Goal: Task Accomplishment & Management: Complete application form

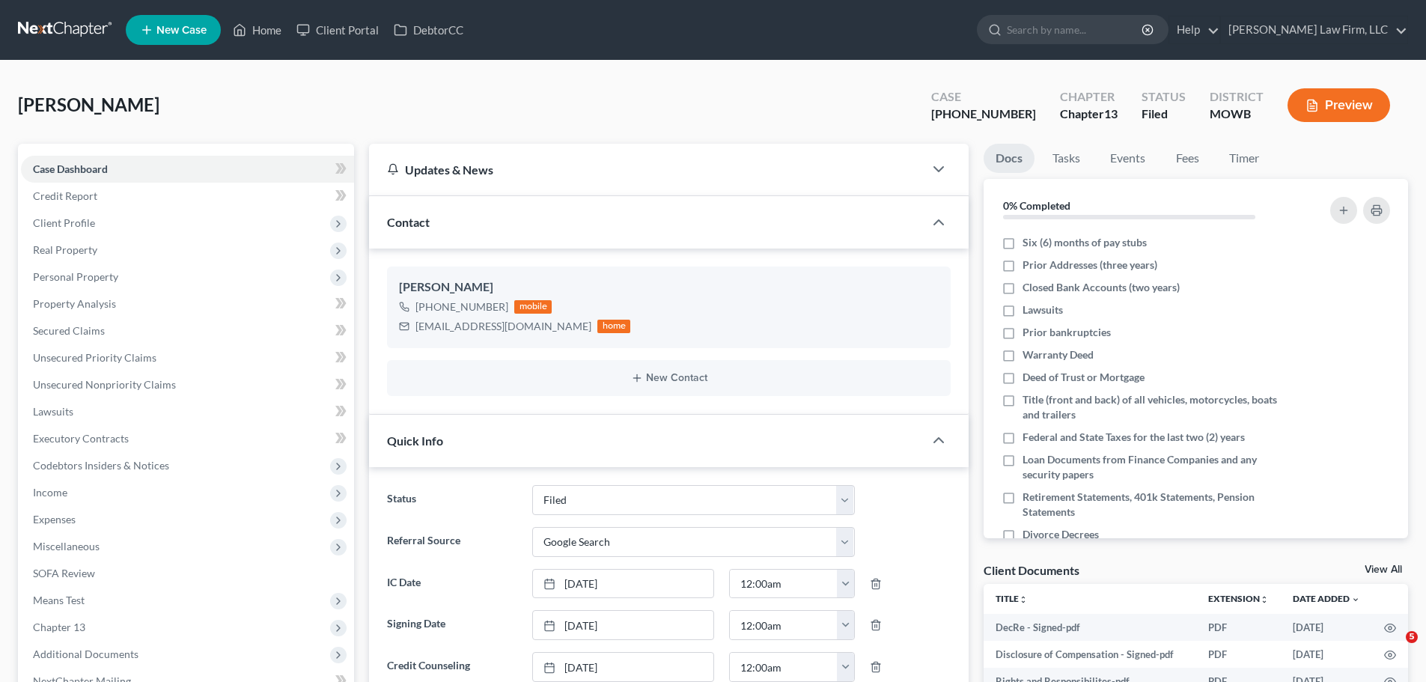
select select "3"
select select "4"
select select "0"
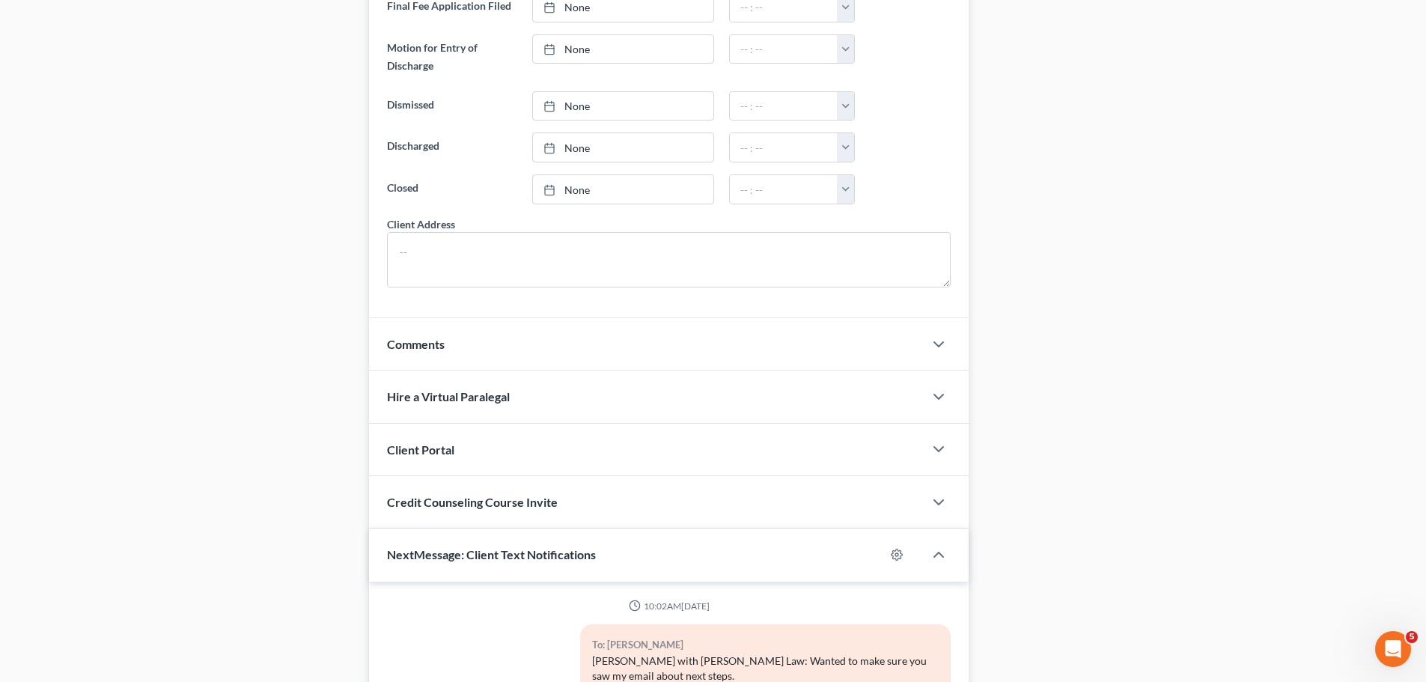
scroll to position [1187, 0]
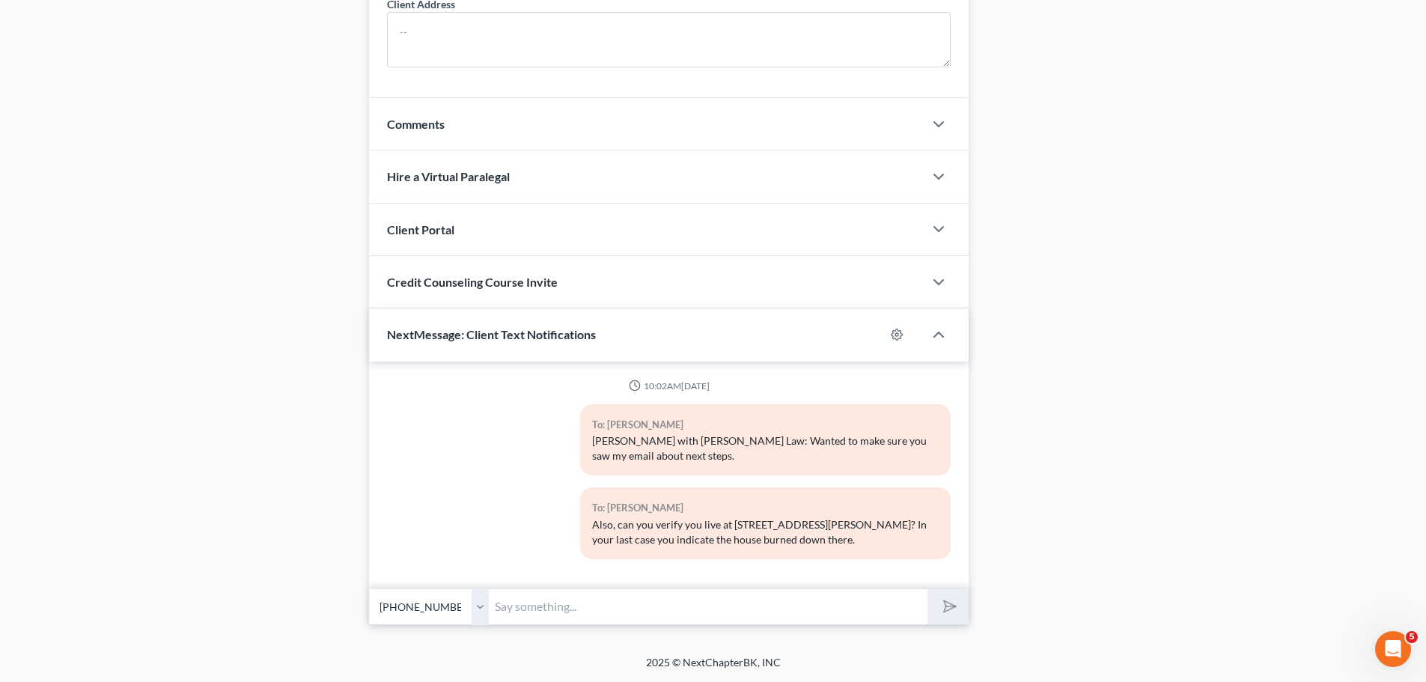
click at [485, 610] on select "Select [PHONE_NUMBER] - [PERSON_NAME]" at bounding box center [429, 606] width 120 height 37
click at [551, 600] on input "text" at bounding box center [708, 606] width 439 height 37
type input "Good deal, any good news on the income information?"
click at [927, 589] on button "submit" at bounding box center [947, 606] width 41 height 35
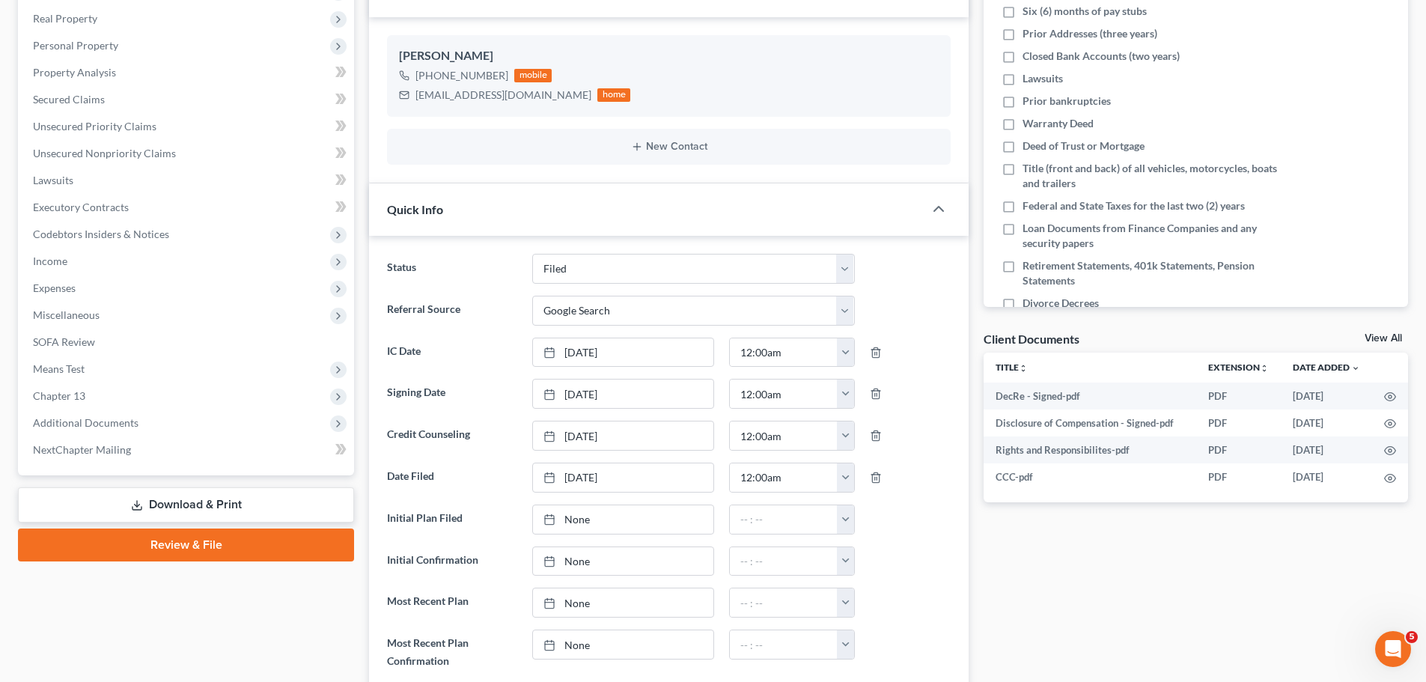
scroll to position [0, 0]
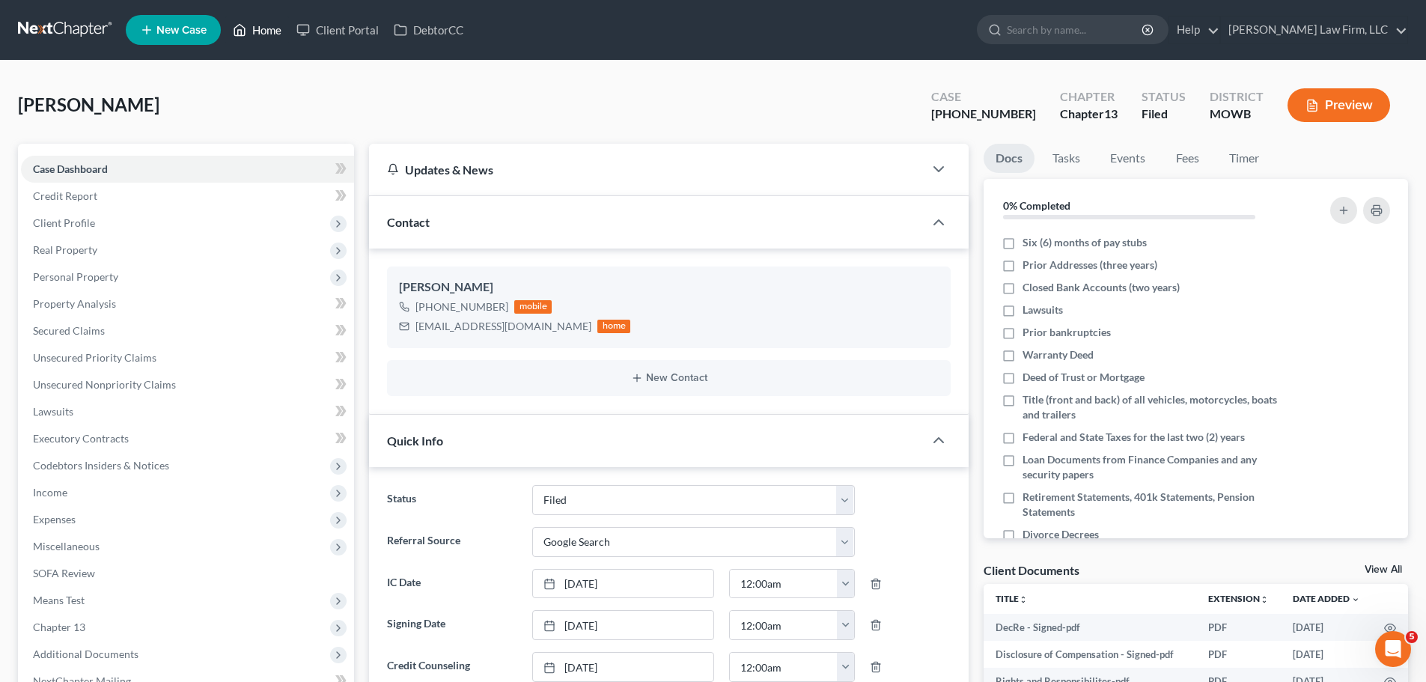
click at [287, 34] on link "Home" at bounding box center [257, 29] width 64 height 27
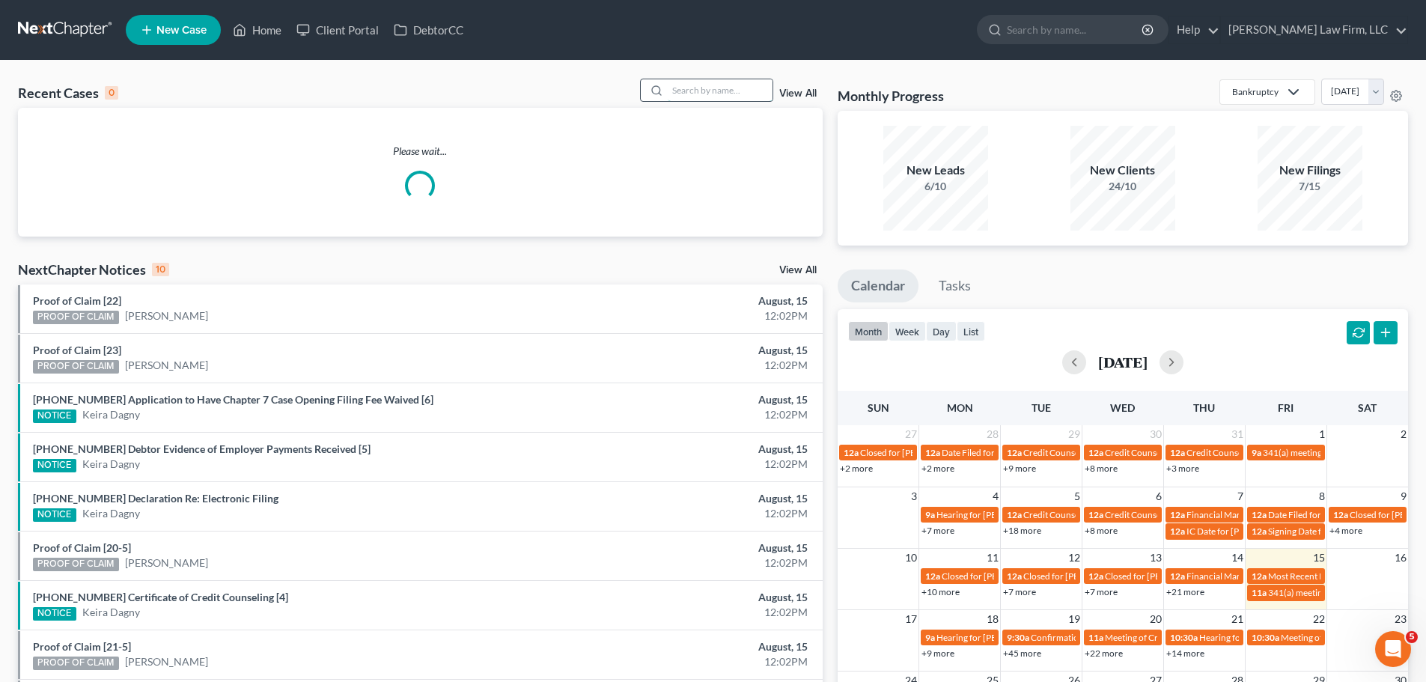
click at [703, 91] on input "search" at bounding box center [720, 90] width 105 height 22
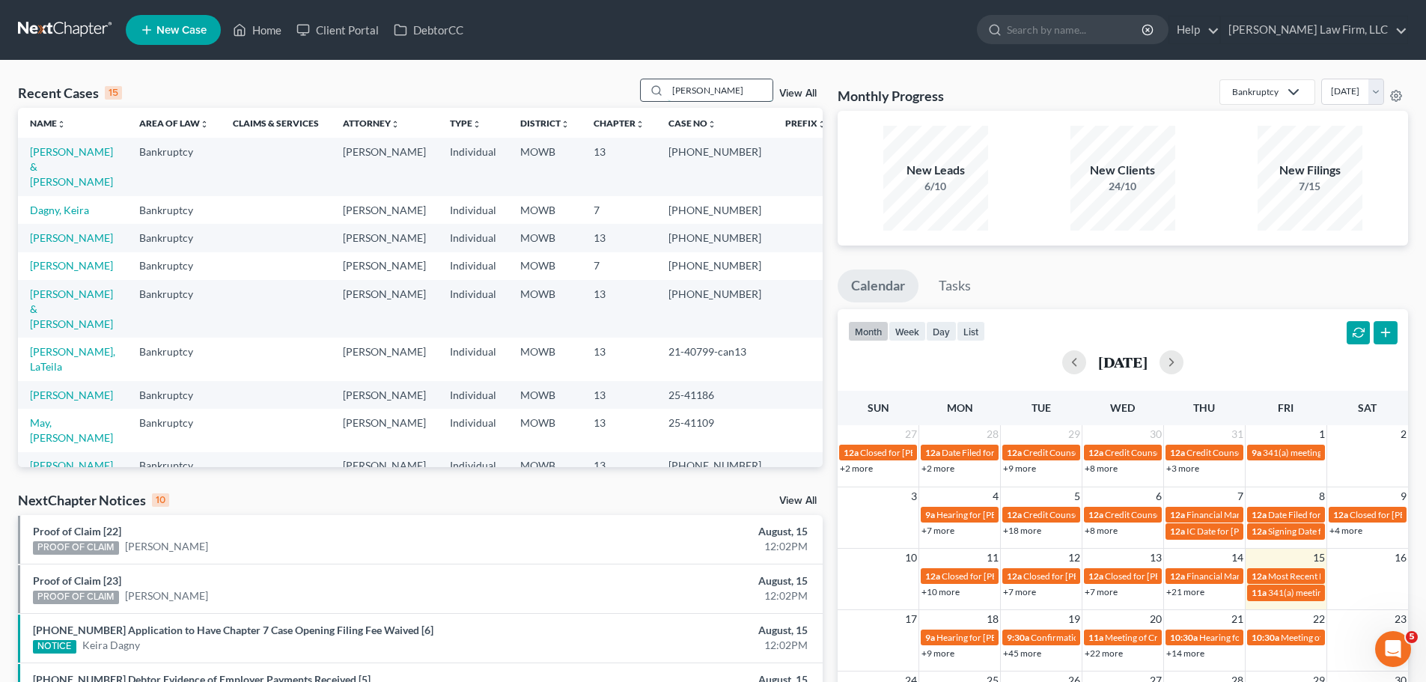
type input "[PERSON_NAME]"
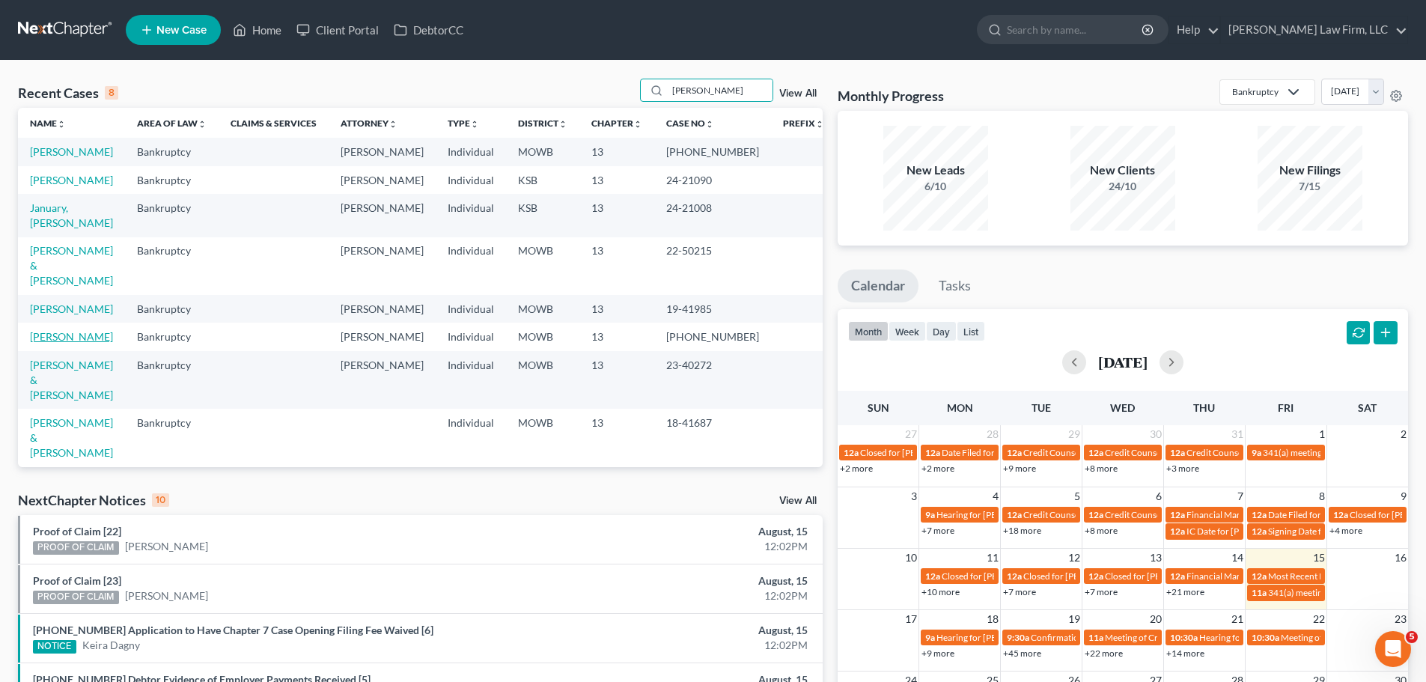
click at [71, 341] on link "[PERSON_NAME]" at bounding box center [71, 336] width 83 height 13
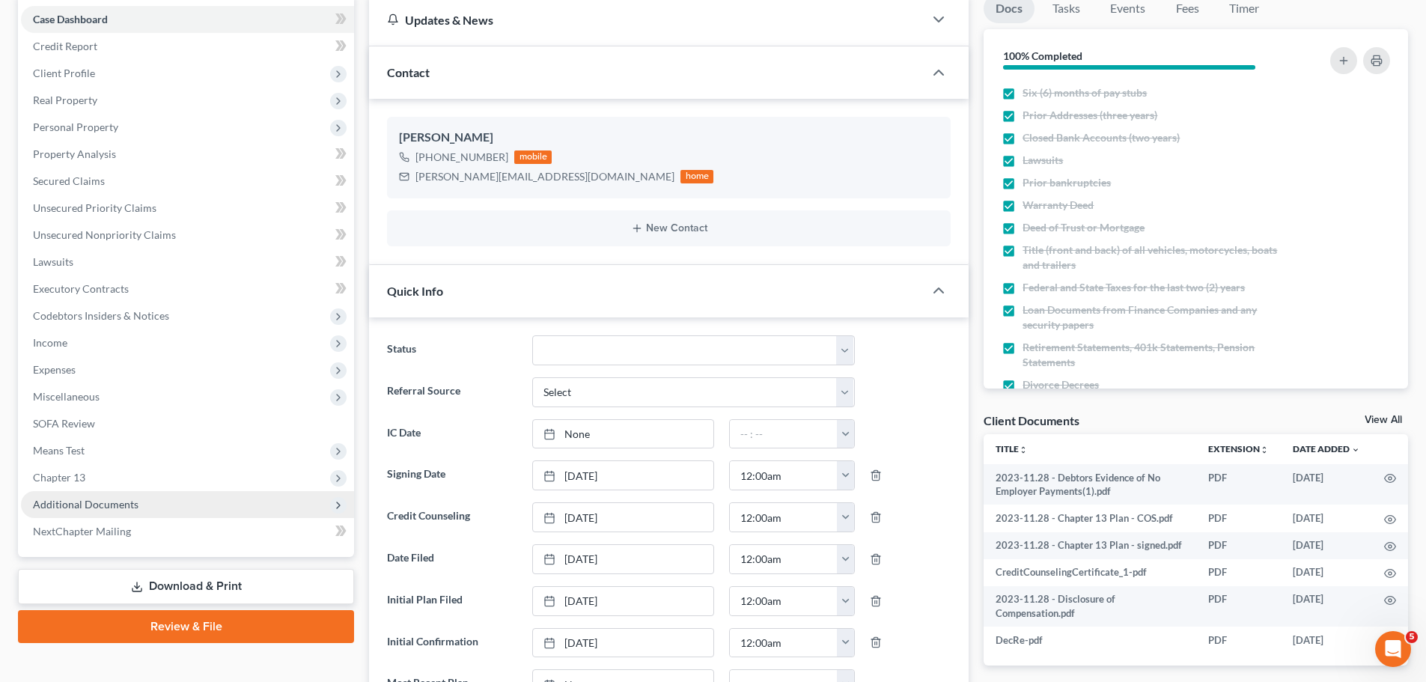
scroll to position [4208, 0]
click at [122, 513] on span "Additional Documents" at bounding box center [187, 504] width 333 height 27
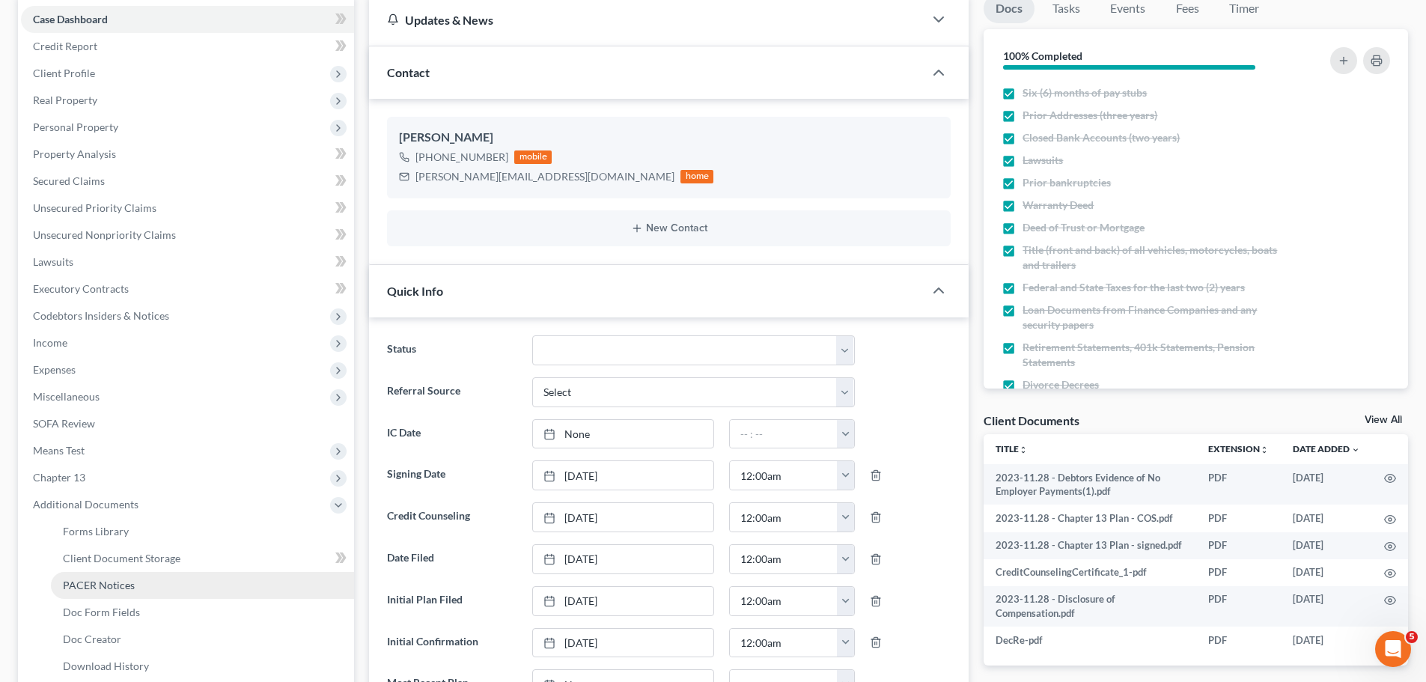
click at [137, 586] on link "PACER Notices" at bounding box center [202, 585] width 303 height 27
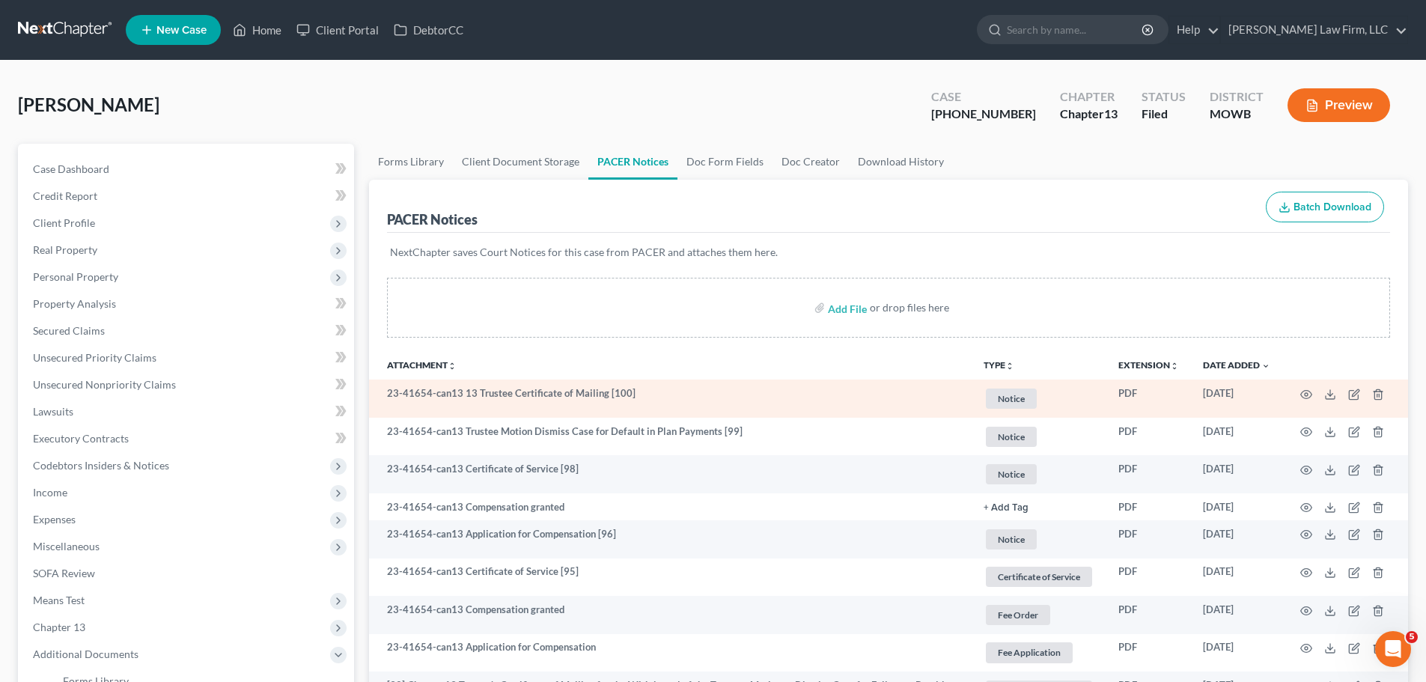
click at [1015, 400] on span "Notice" at bounding box center [1011, 399] width 51 height 20
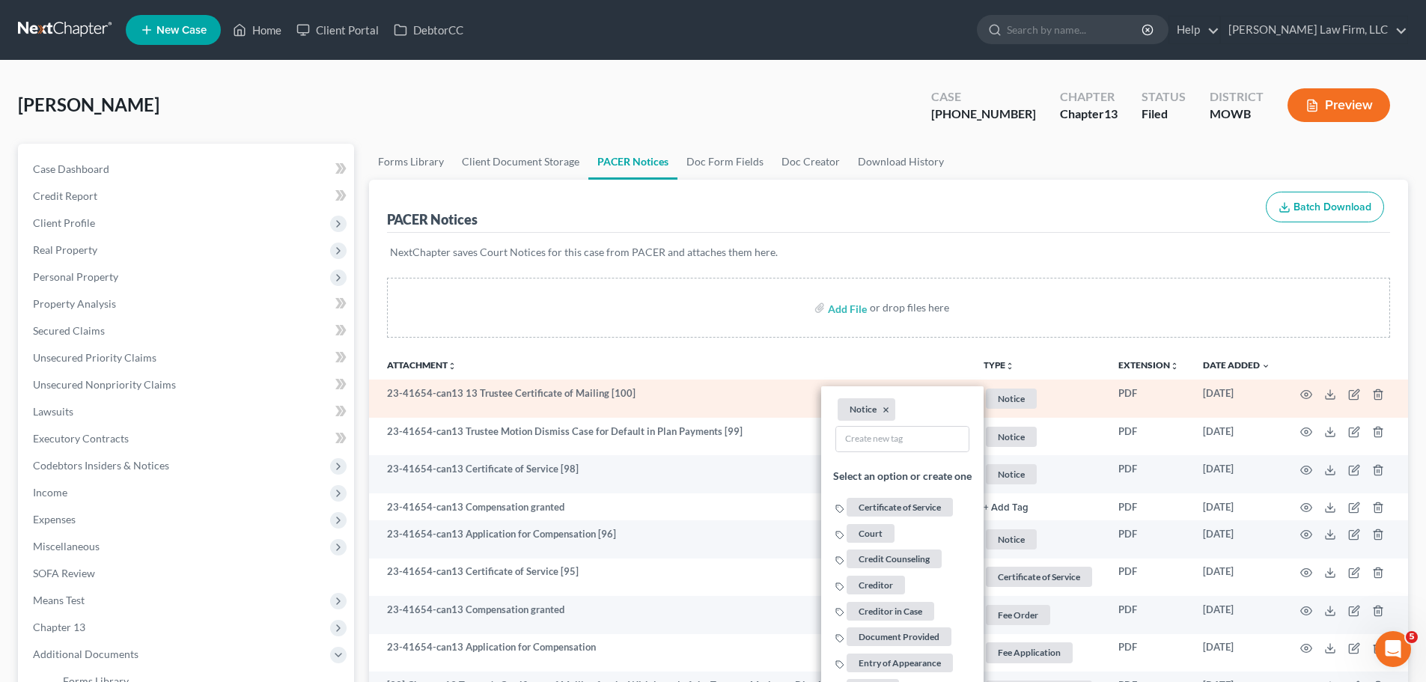
click at [891, 409] on li "Notice ×" at bounding box center [867, 409] width 58 height 22
click at [886, 408] on button "×" at bounding box center [886, 409] width 7 height 13
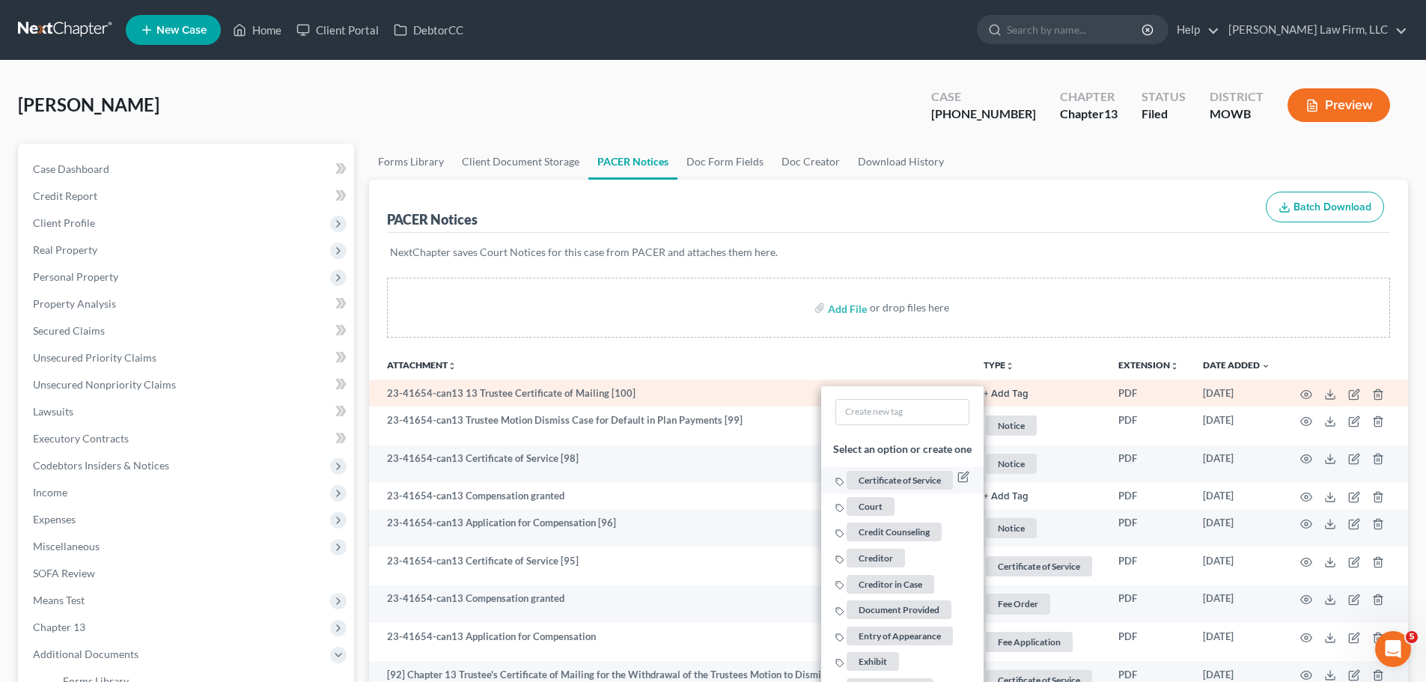
click at [911, 475] on span "Certificate of Service" at bounding box center [900, 480] width 106 height 19
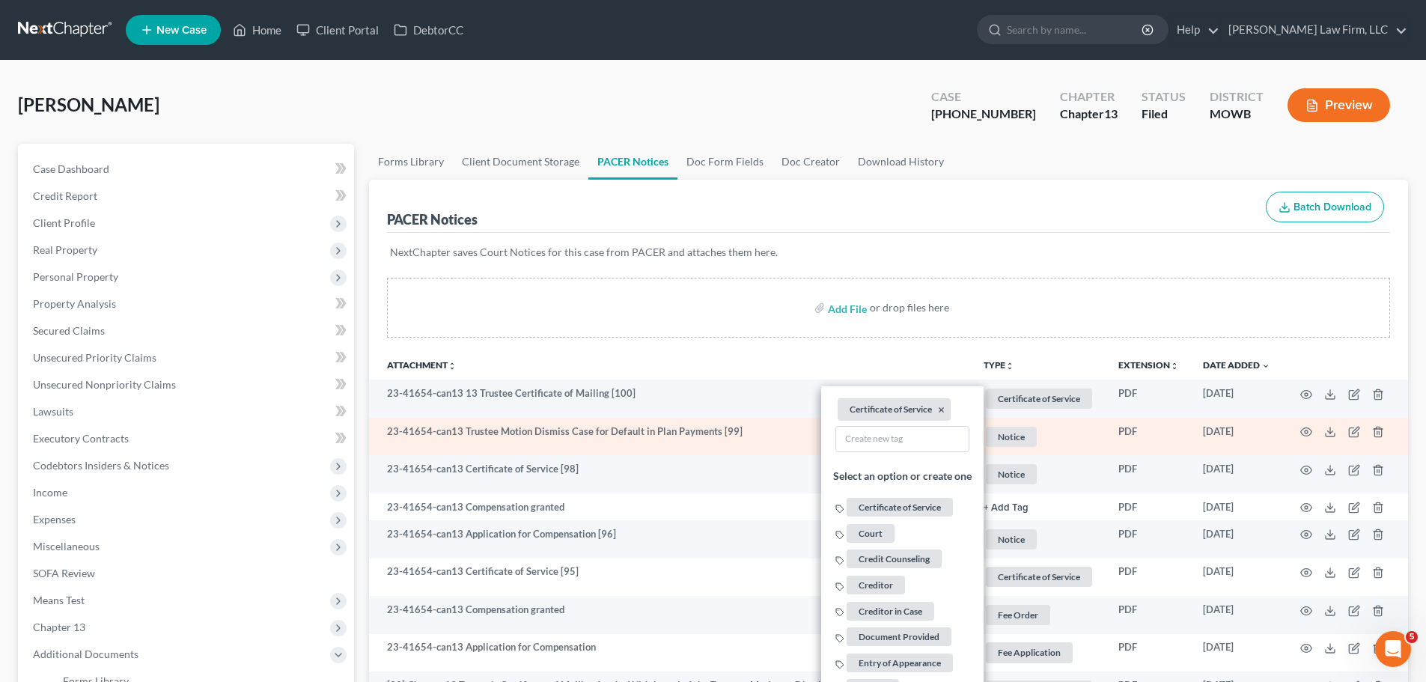
click at [1021, 409] on span "Notice" at bounding box center [1039, 399] width 106 height 20
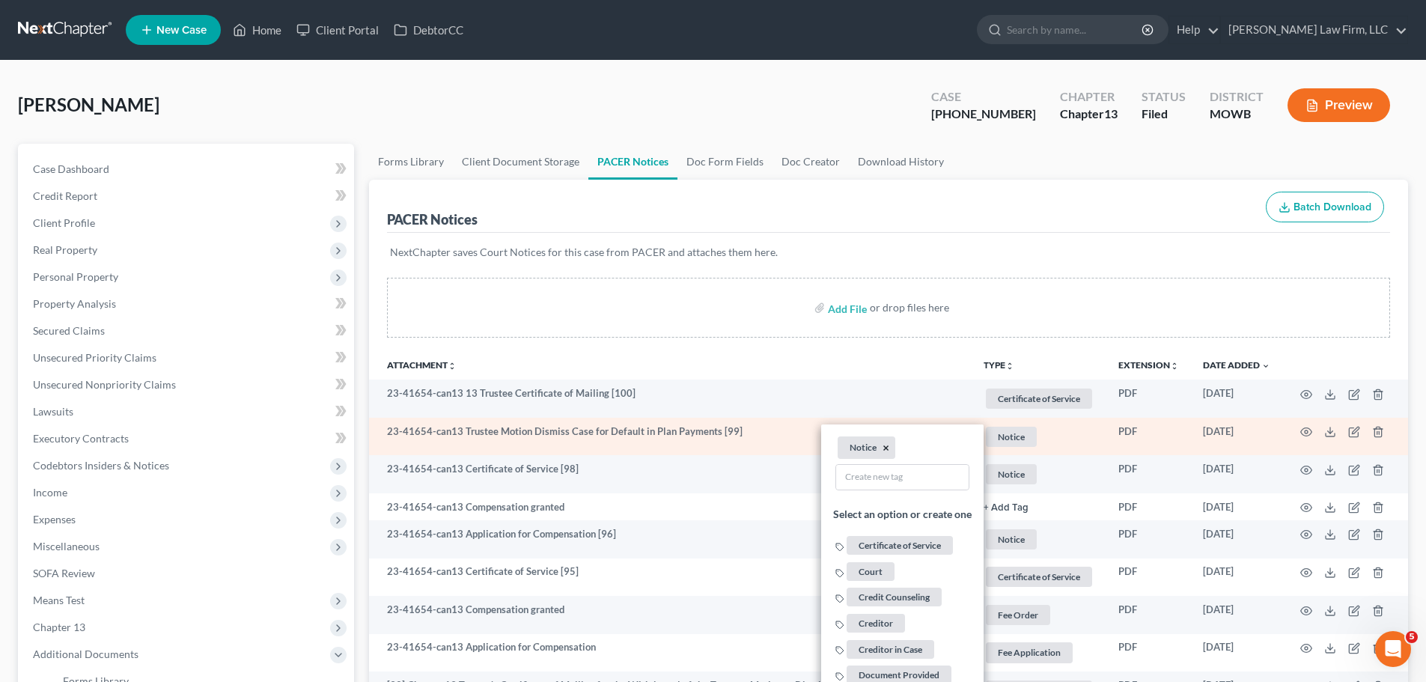
click at [886, 445] on button "×" at bounding box center [886, 447] width 7 height 13
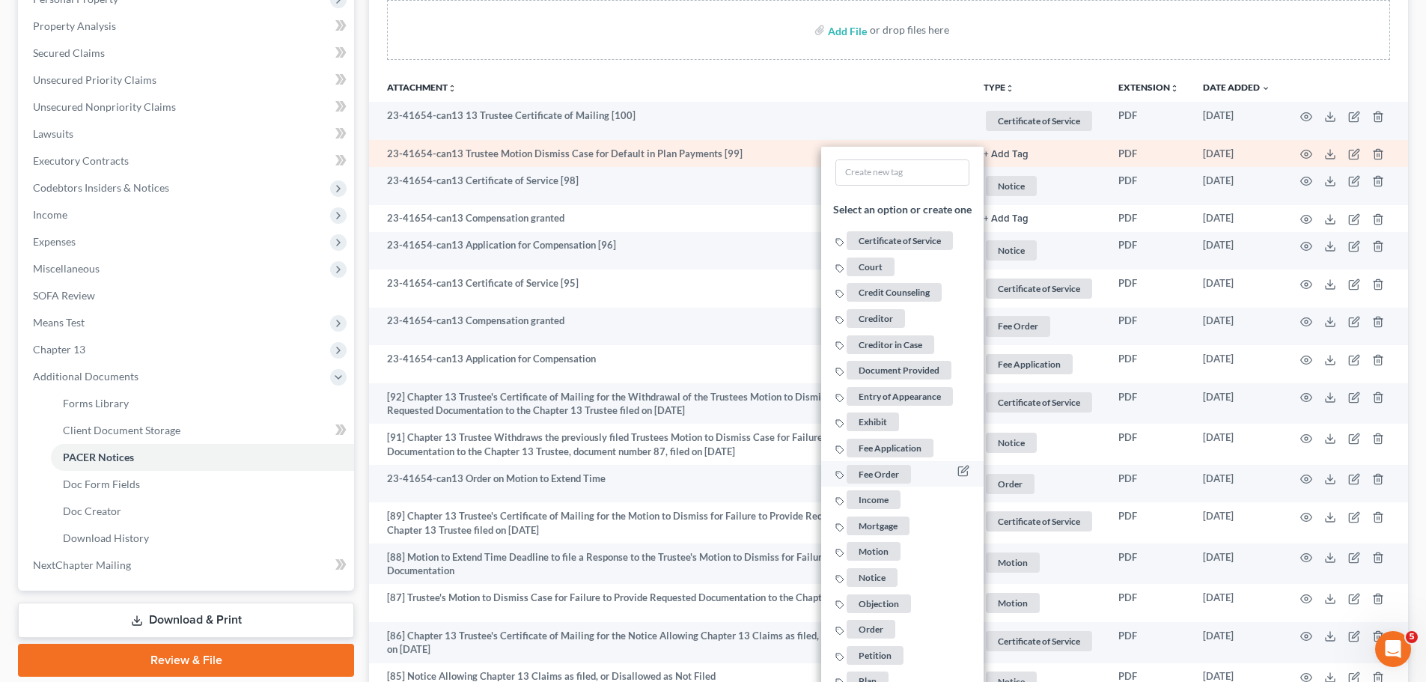
scroll to position [299, 0]
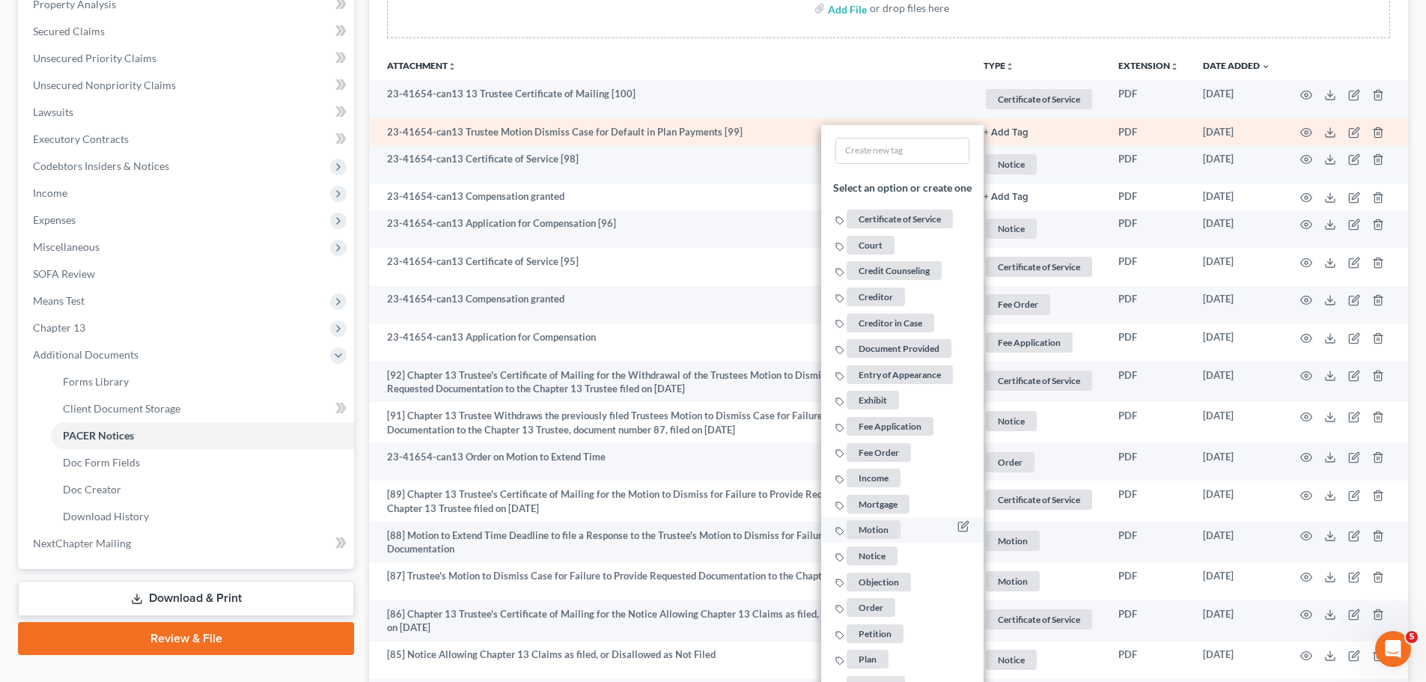
click at [880, 533] on span "Motion" at bounding box center [874, 529] width 54 height 19
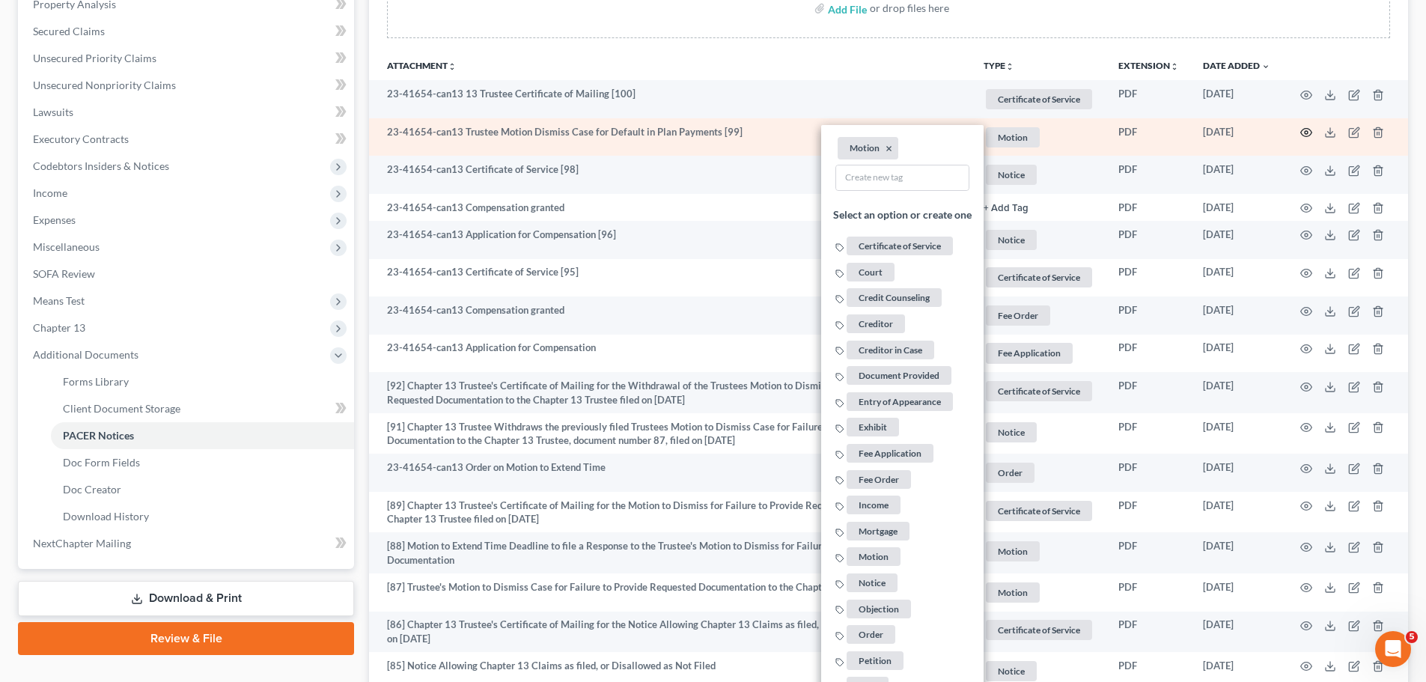
click at [1302, 130] on icon "button" at bounding box center [1306, 133] width 12 height 12
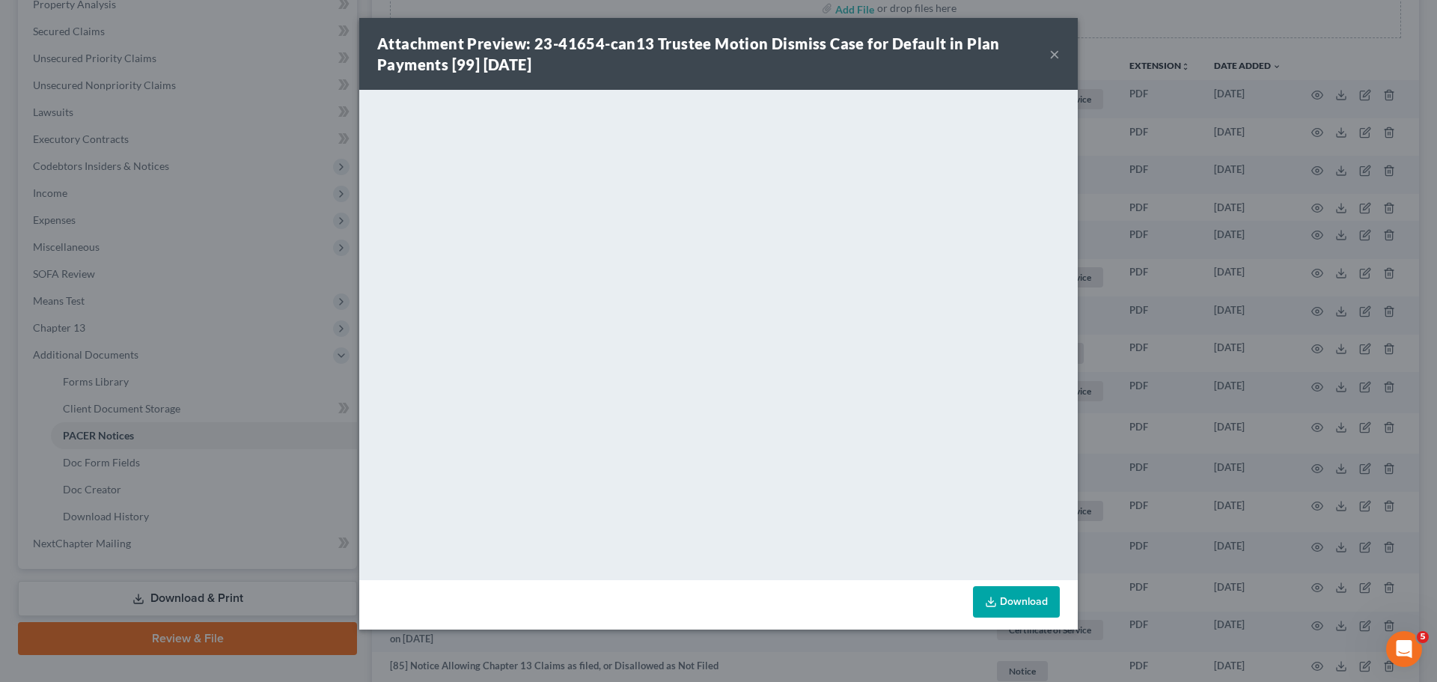
click at [1052, 53] on button "×" at bounding box center [1055, 54] width 10 height 18
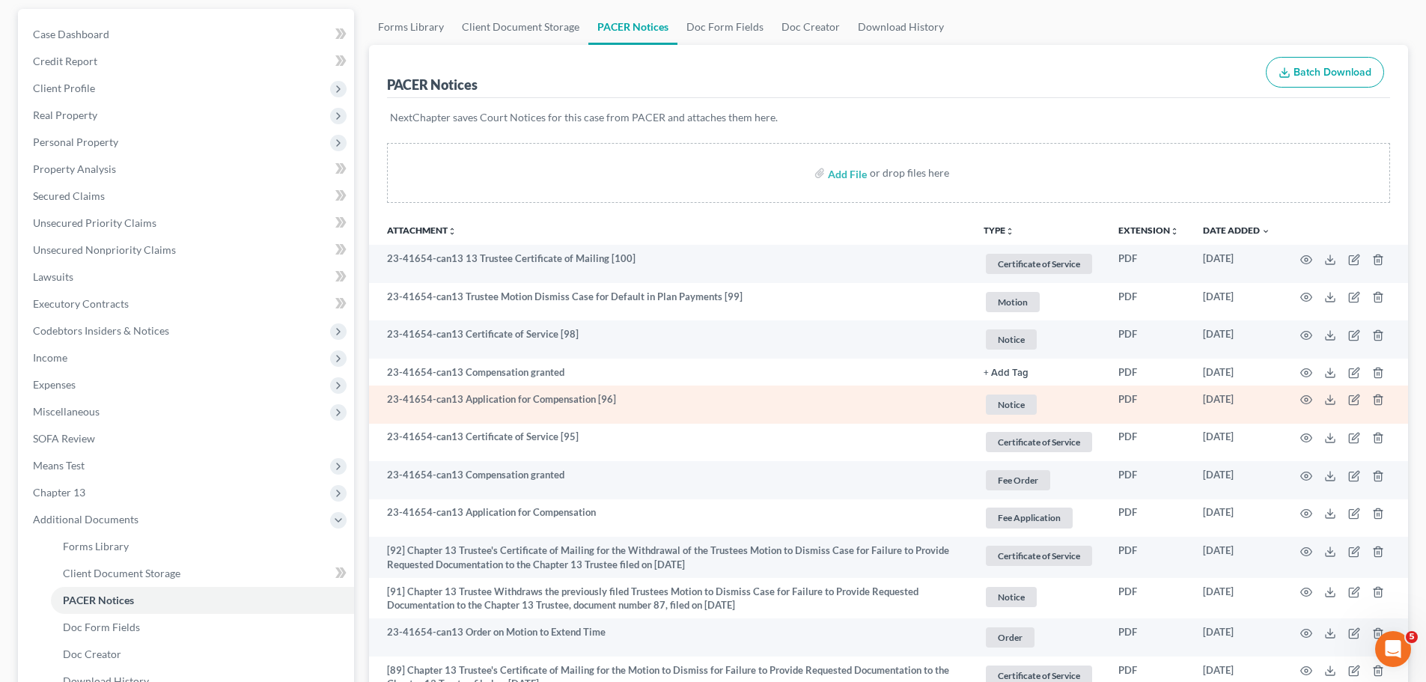
scroll to position [0, 0]
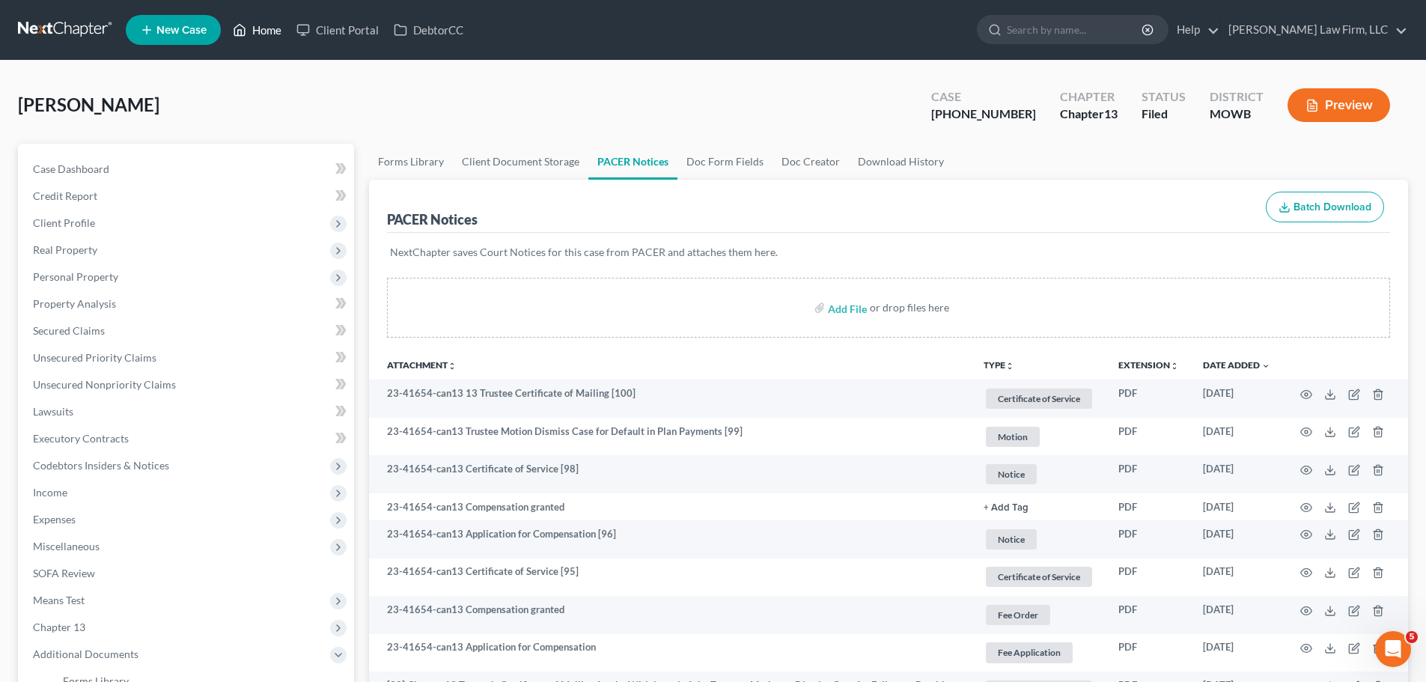
click at [257, 35] on link "Home" at bounding box center [257, 29] width 64 height 27
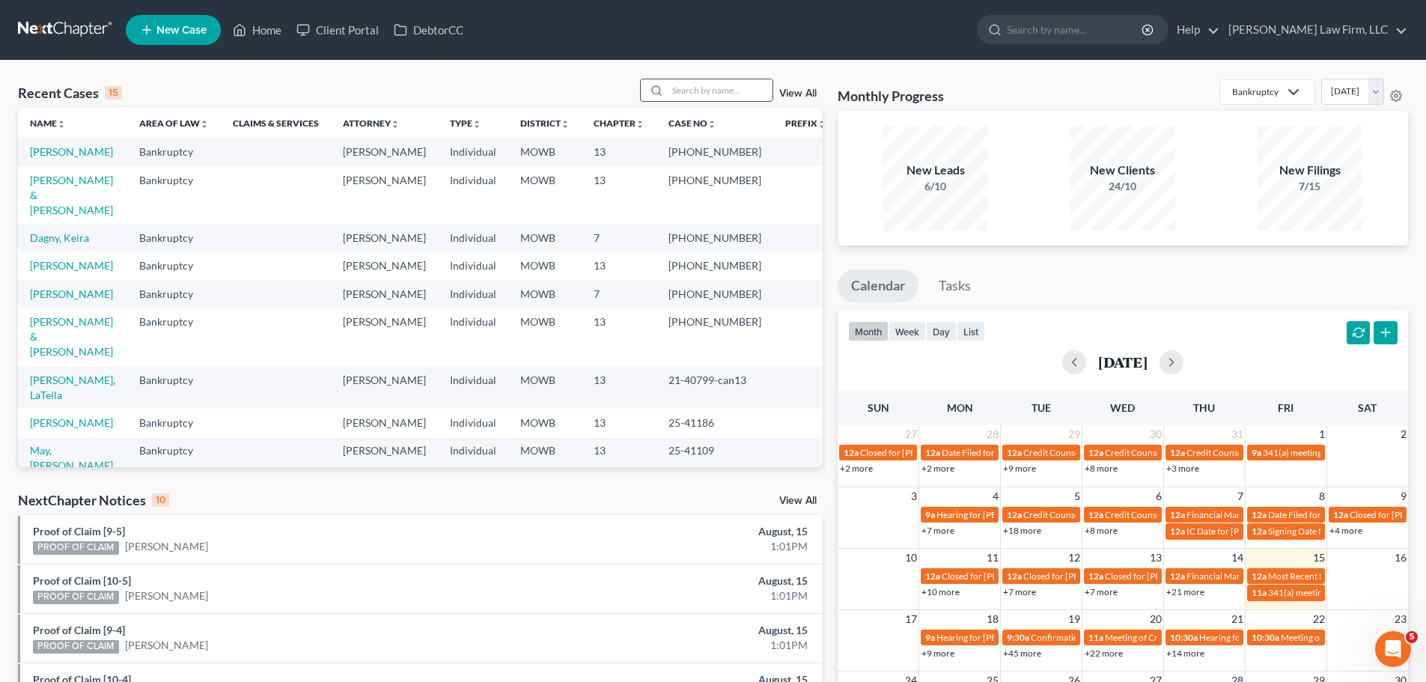
click at [736, 82] on input "search" at bounding box center [720, 90] width 105 height 22
type input "[PERSON_NAME]"
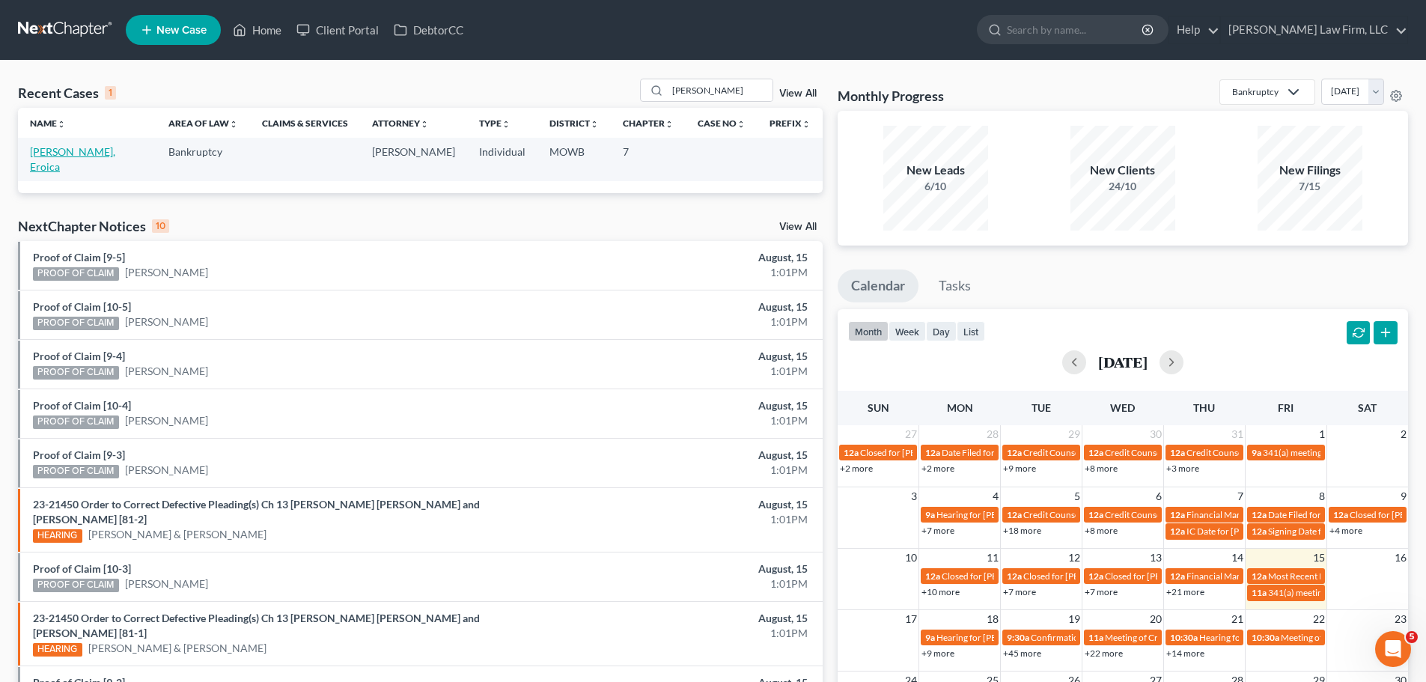
click at [75, 153] on link "[PERSON_NAME], Eroica" at bounding box center [72, 159] width 85 height 28
select select "4"
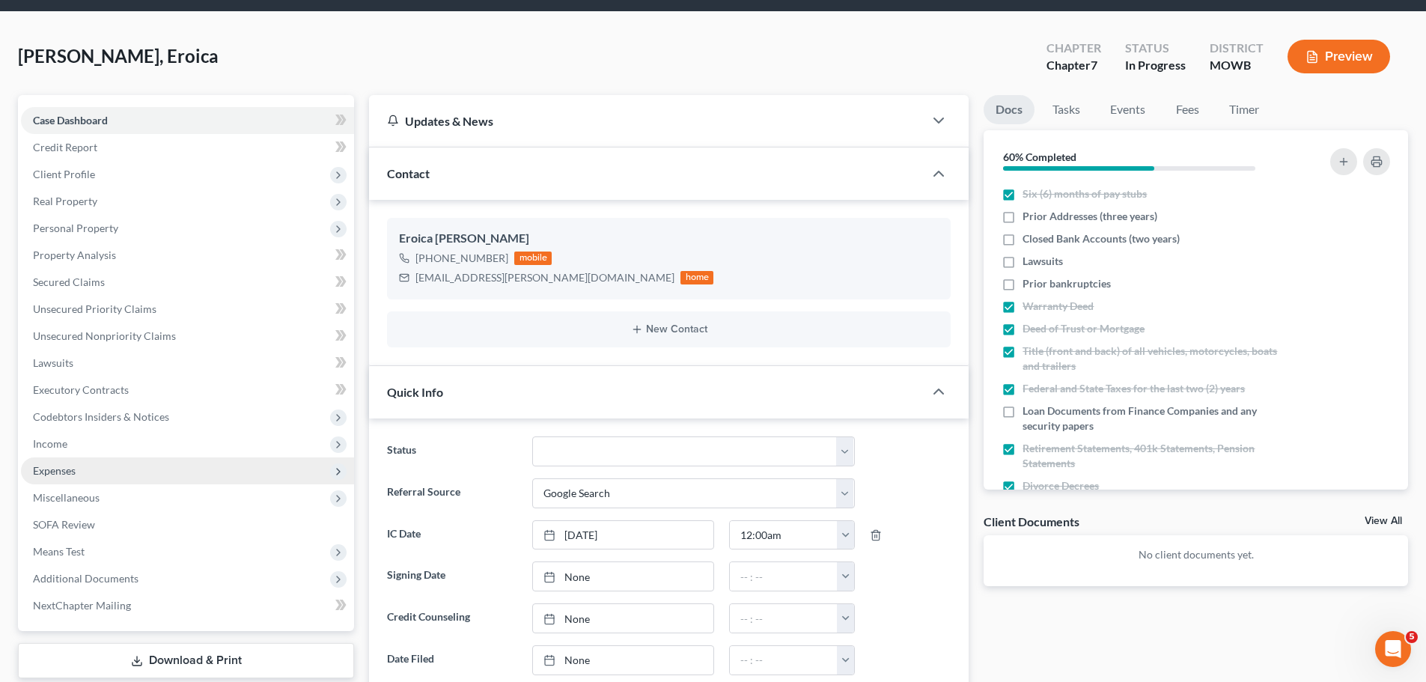
scroll to position [75, 0]
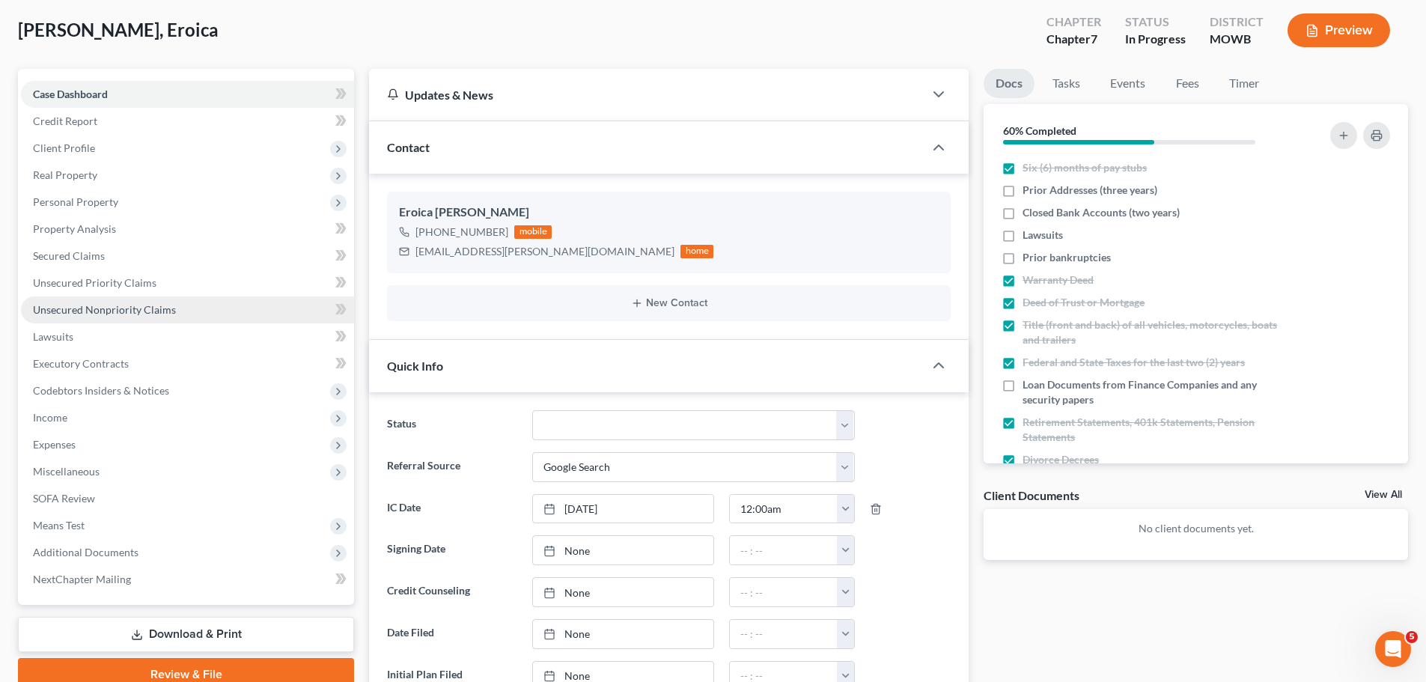
click at [158, 314] on span "Unsecured Nonpriority Claims" at bounding box center [104, 309] width 143 height 13
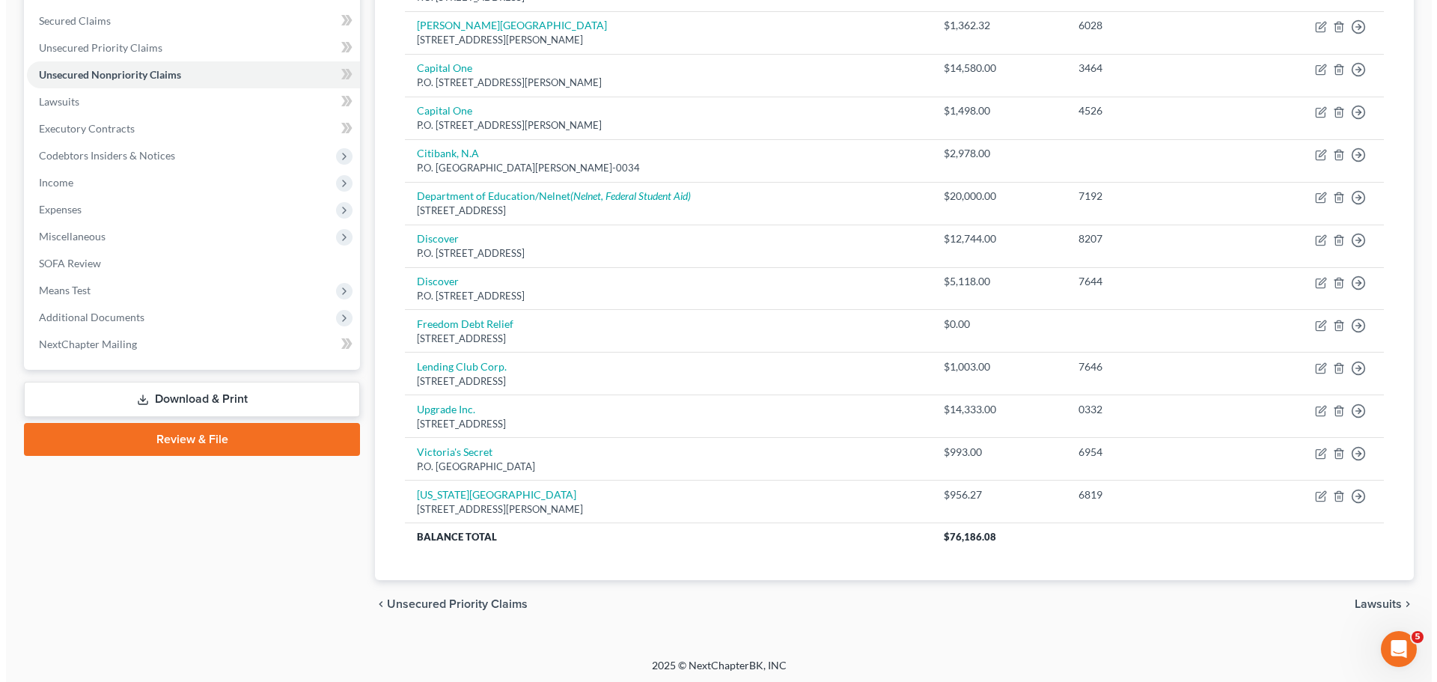
scroll to position [313, 0]
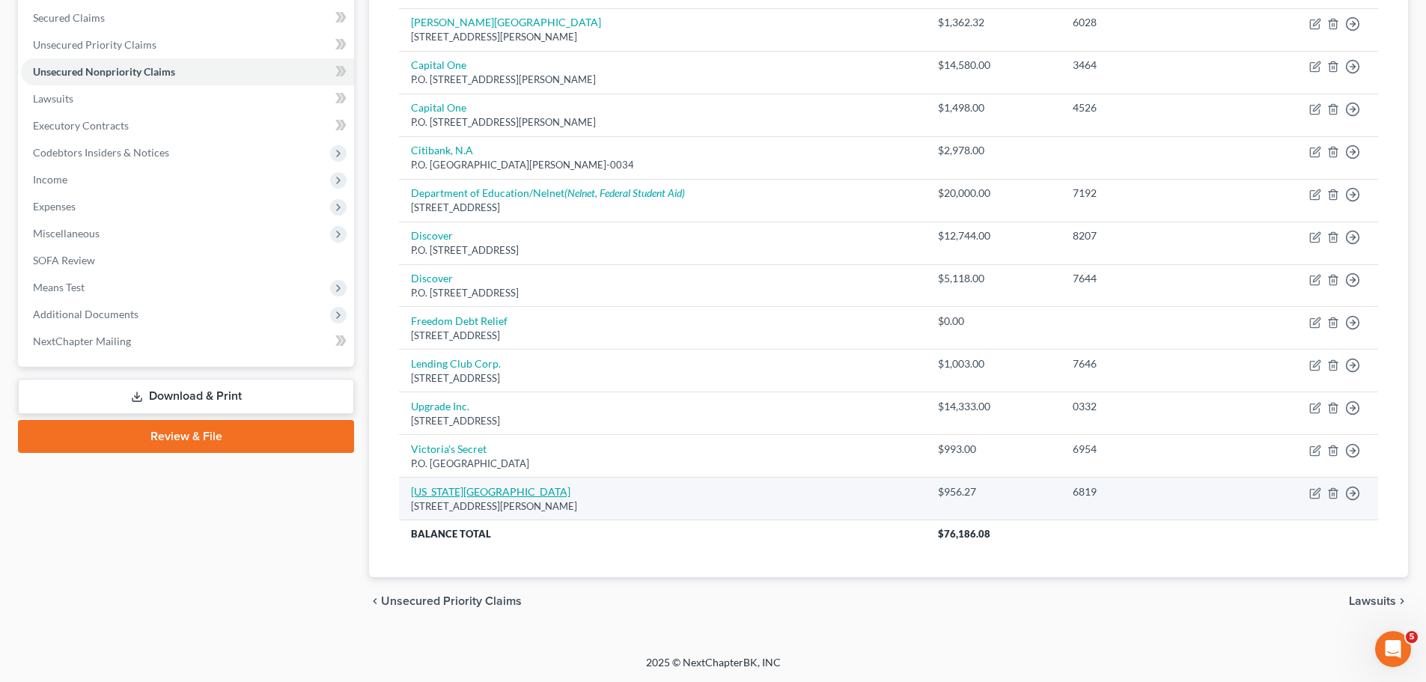
click at [509, 487] on link "[US_STATE][GEOGRAPHIC_DATA]" at bounding box center [490, 491] width 159 height 13
select select "26"
select select "9"
select select "0"
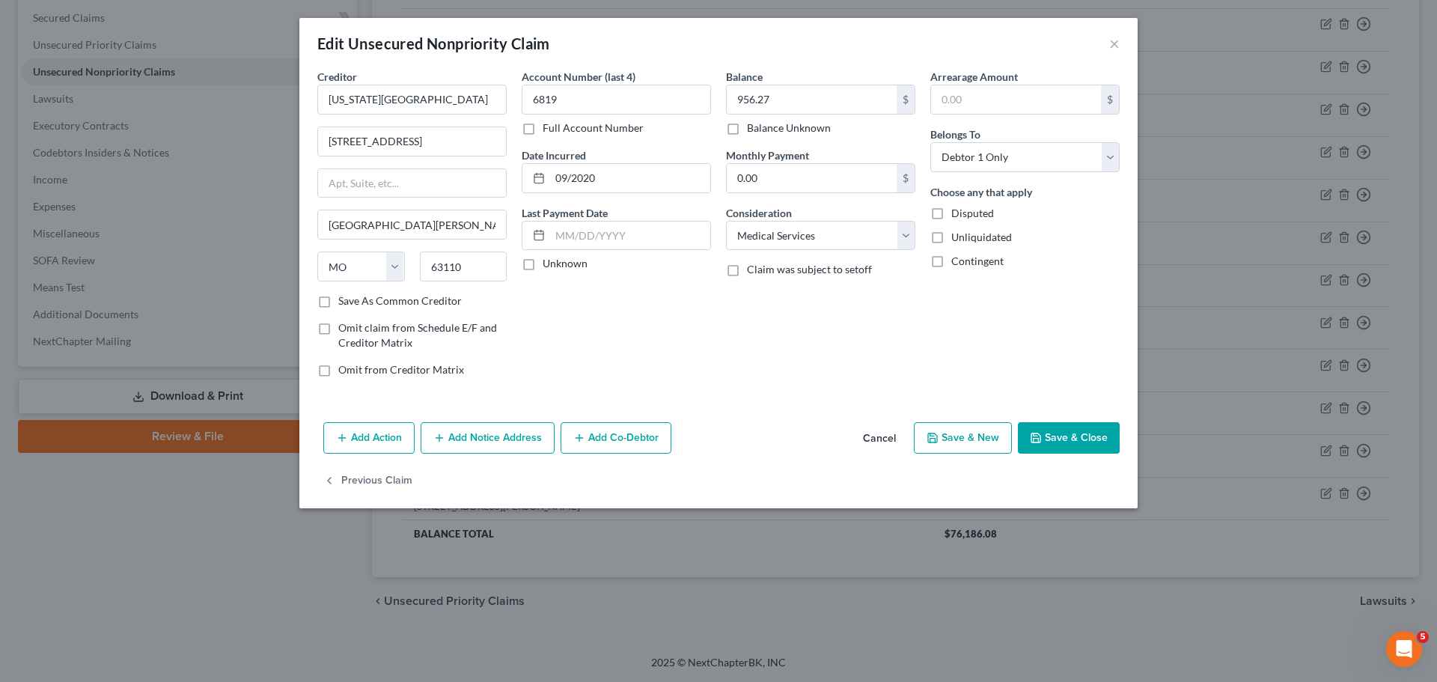
click at [511, 438] on button "Add Notice Address" at bounding box center [488, 437] width 134 height 31
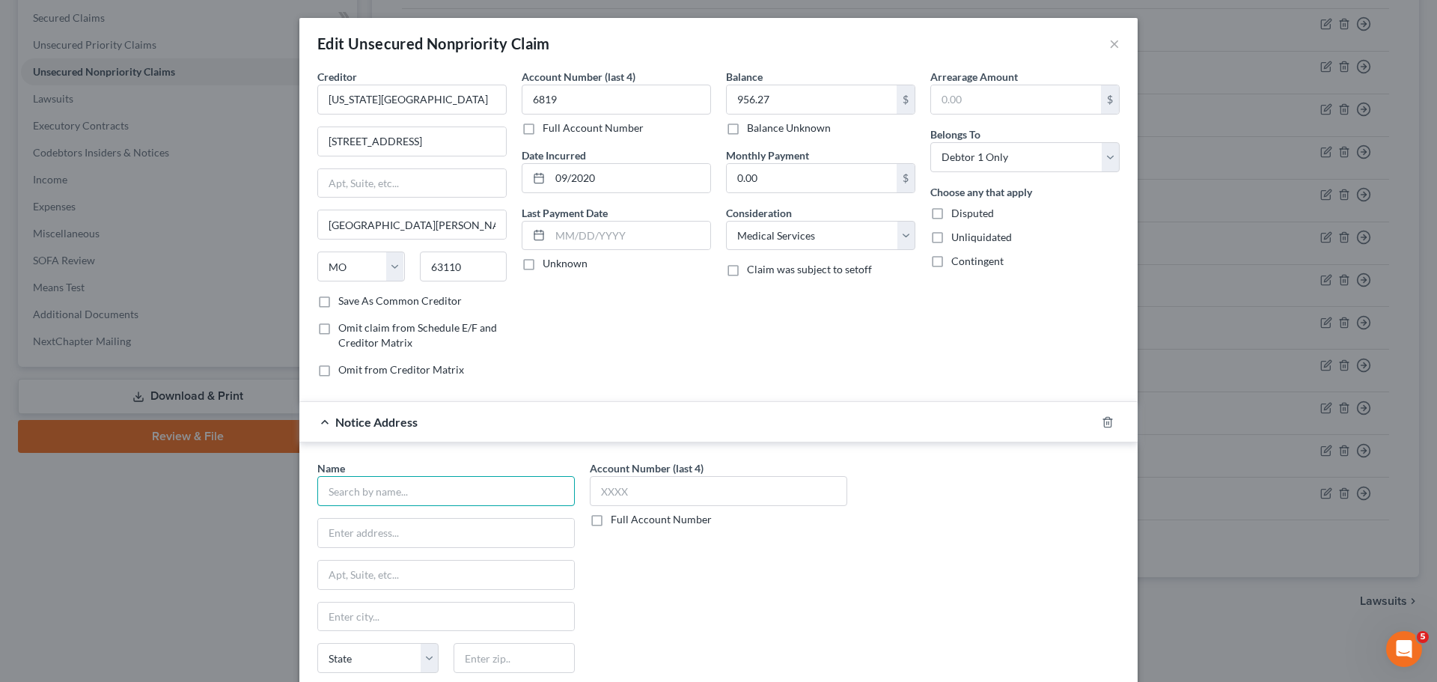
click at [418, 496] on input "text" at bounding box center [446, 491] width 258 height 30
click at [423, 485] on input "text" at bounding box center [446, 491] width 258 height 30
paste input "CACI"
type input "CACI"
click at [705, 490] on input "text" at bounding box center [719, 491] width 258 height 30
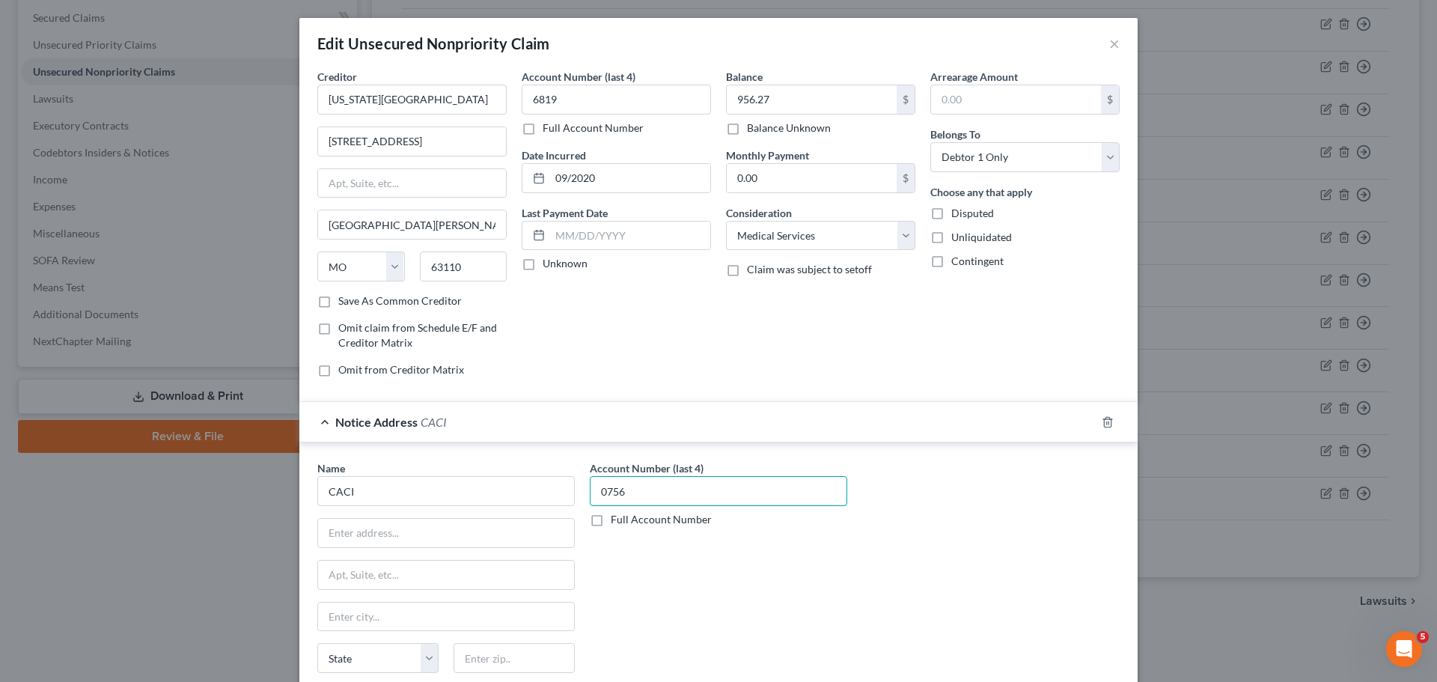
type input "0756"
click at [520, 658] on input "text" at bounding box center [514, 658] width 121 height 30
paste input "02062"
type input "02062"
type input "[PERSON_NAME]"
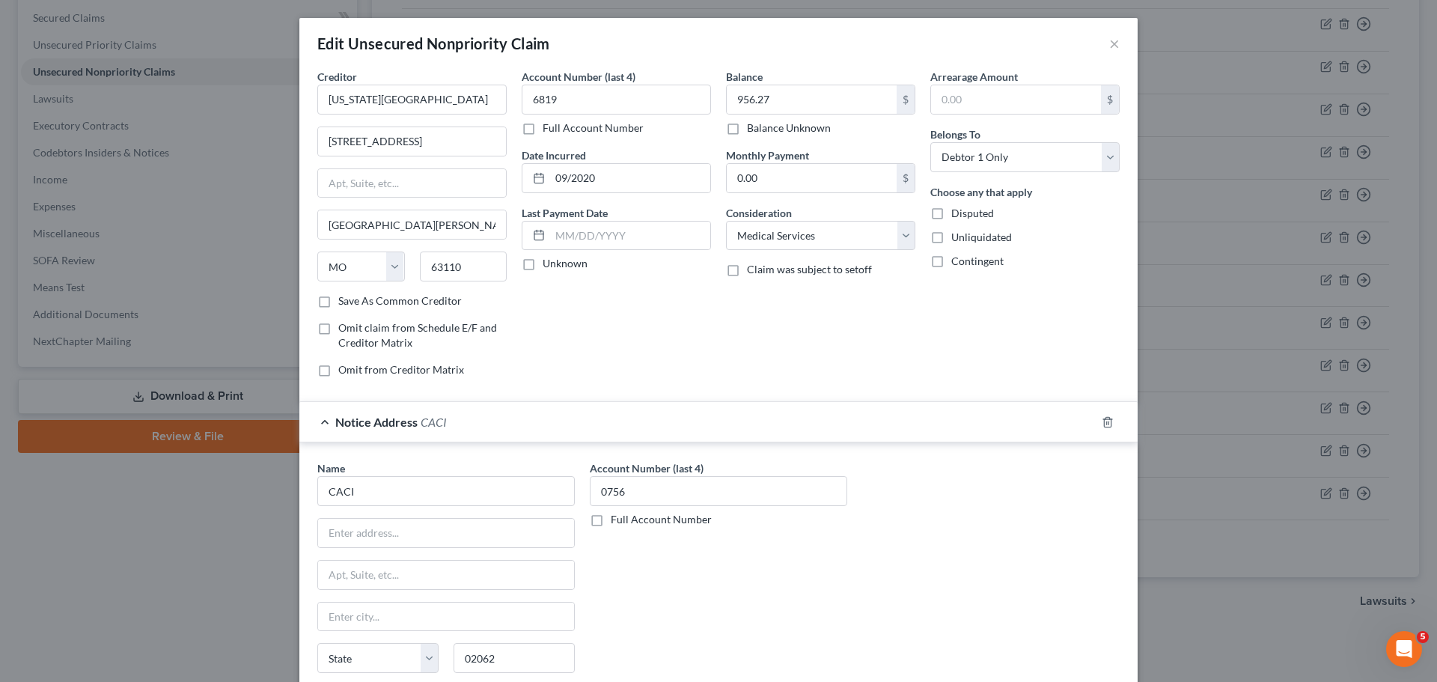
select select "22"
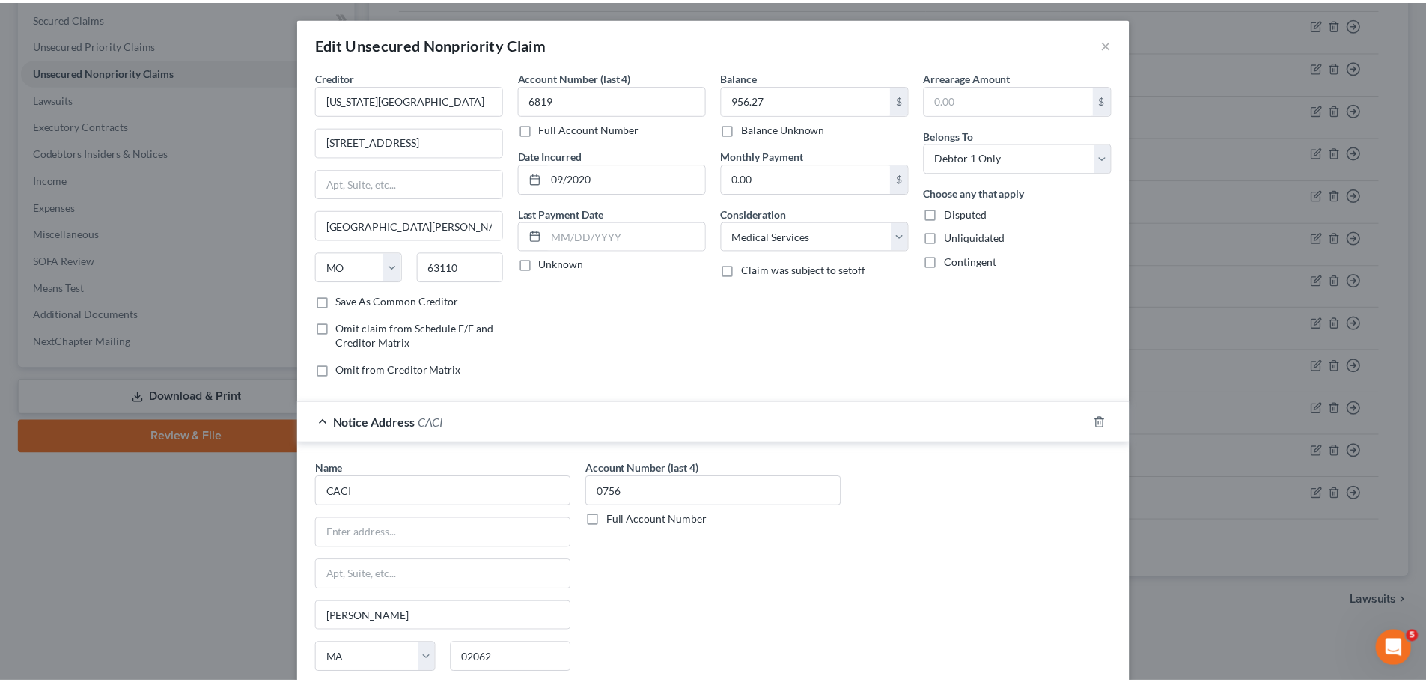
scroll to position [167, 0]
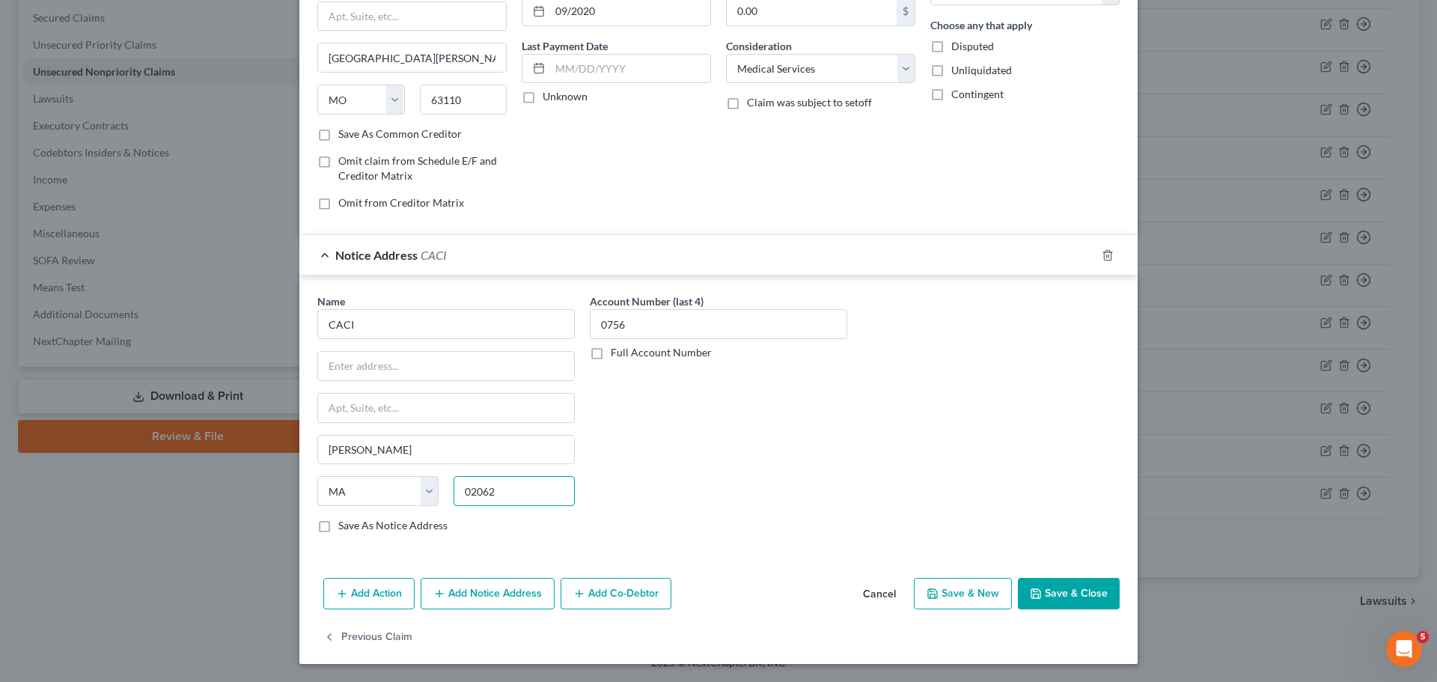
click at [531, 491] on input "02062" at bounding box center [514, 491] width 121 height 30
type input "02062-0447"
click at [489, 354] on input "text" at bounding box center [446, 366] width 256 height 28
type input "P.O. Box 447"
click at [1060, 597] on button "Save & Close" at bounding box center [1069, 593] width 102 height 31
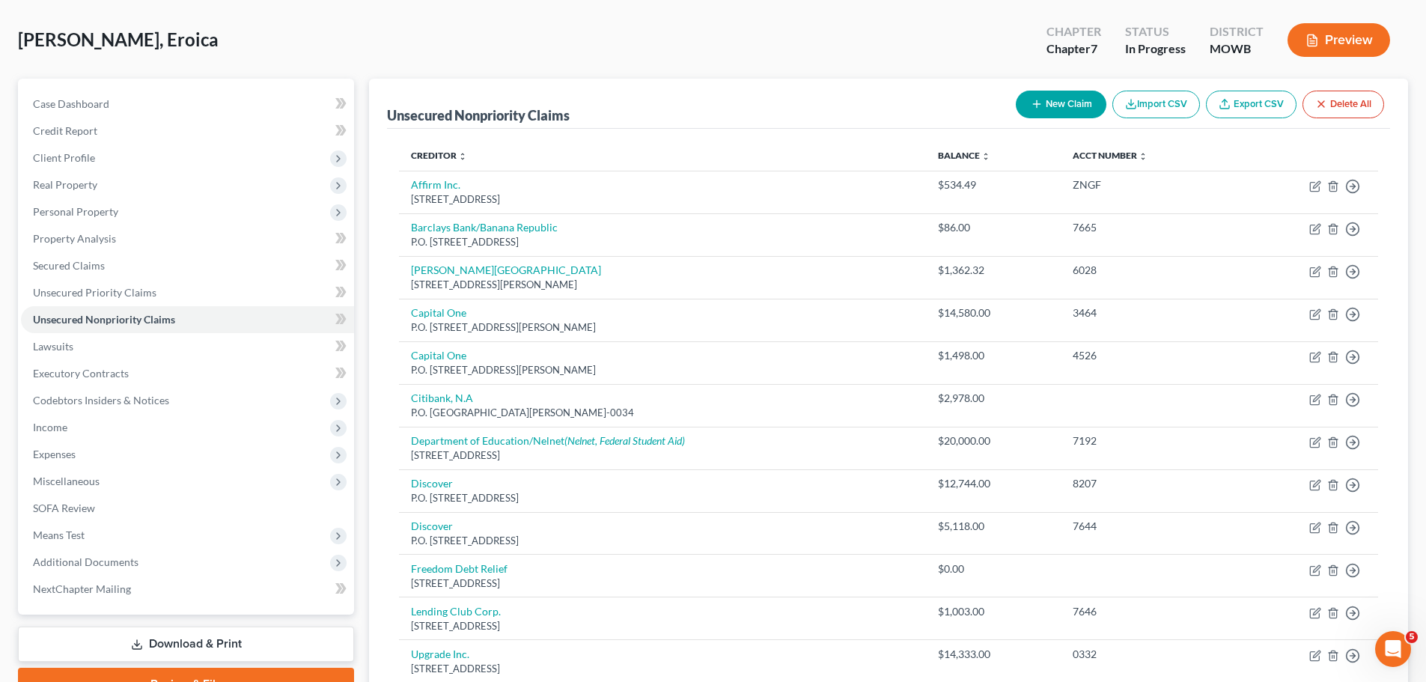
scroll to position [0, 0]
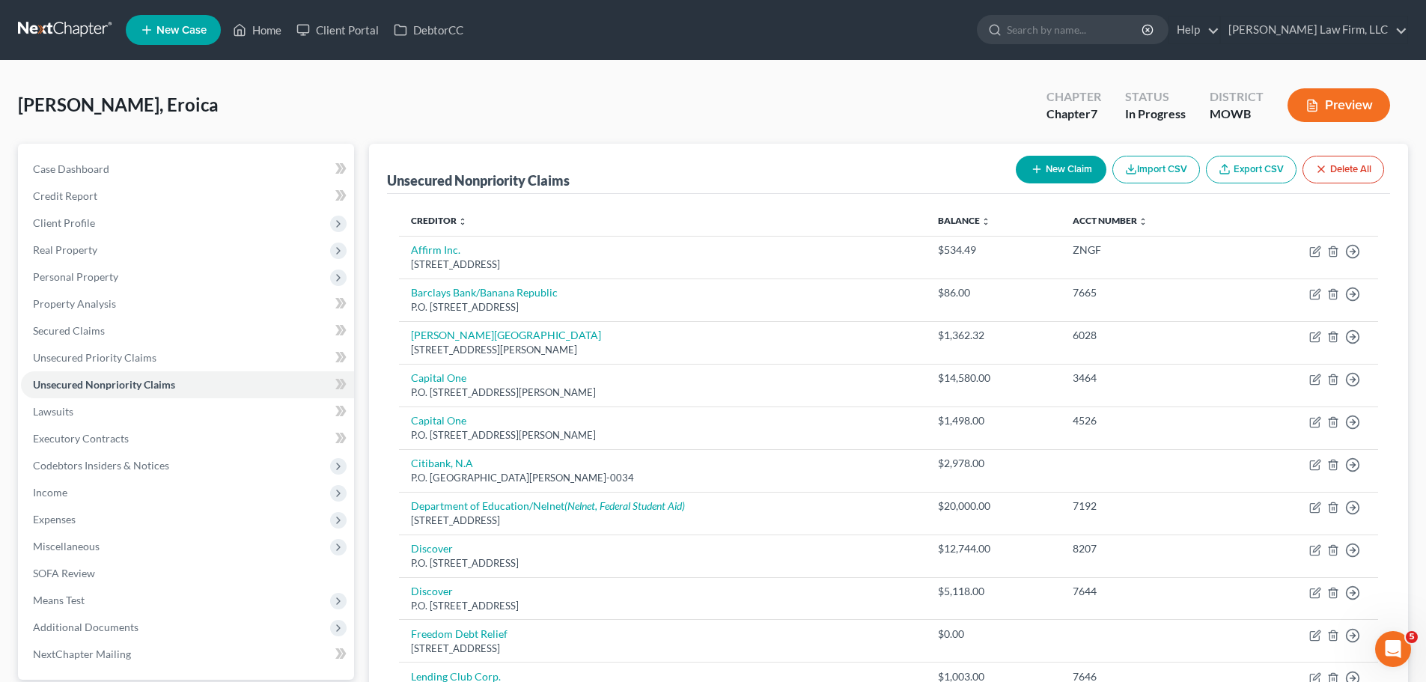
click at [1065, 160] on button "New Claim" at bounding box center [1061, 170] width 91 height 28
select select "0"
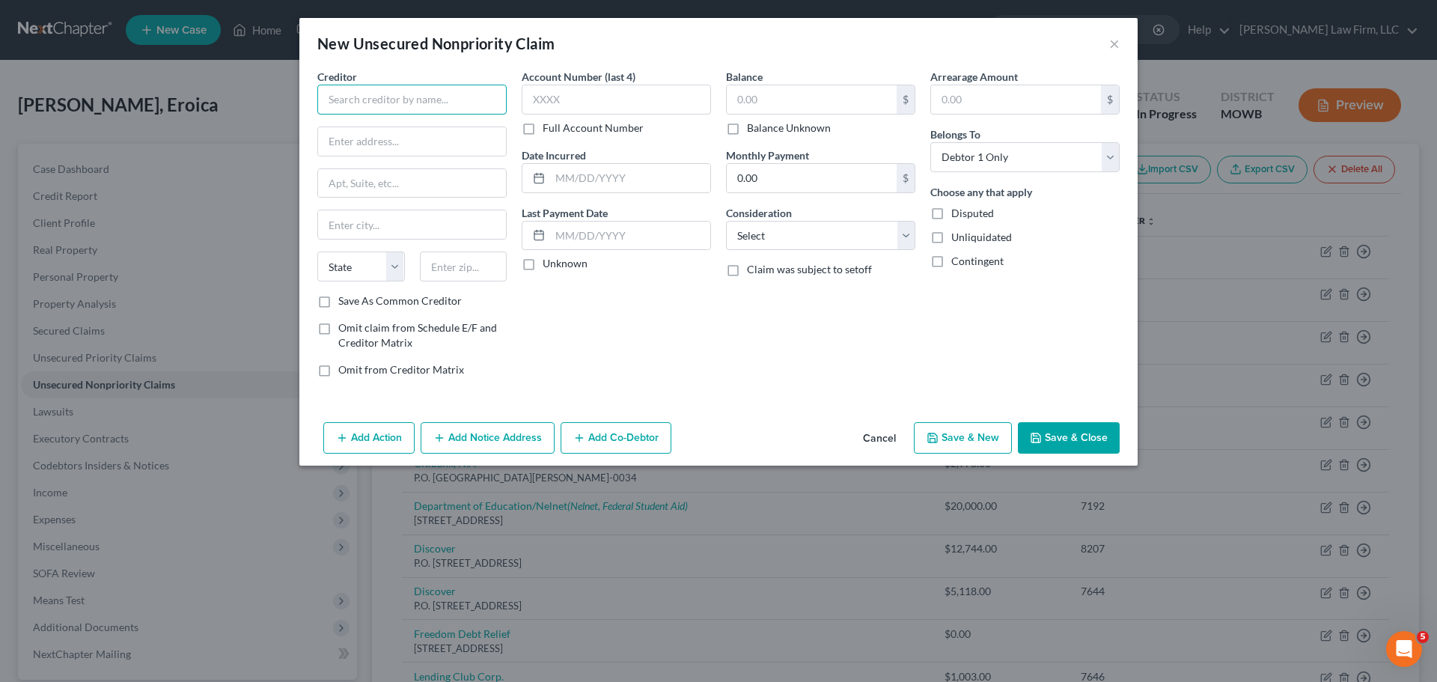
click at [389, 96] on input "text" at bounding box center [411, 100] width 189 height 30
type input "Aspira Labs"
click at [626, 104] on input "text" at bounding box center [616, 100] width 189 height 30
type input "2143"
click at [356, 136] on input "text" at bounding box center [412, 141] width 188 height 28
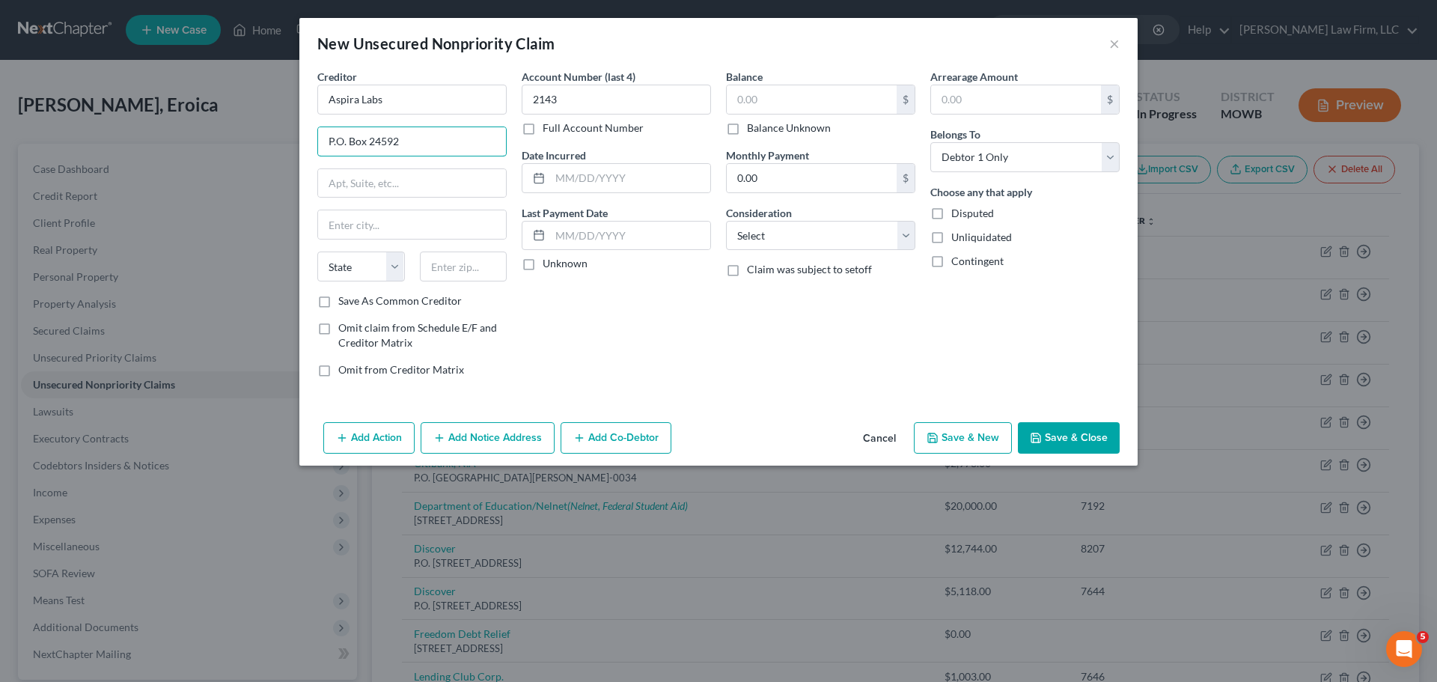
type input "P.O. Box 24592"
drag, startPoint x: 445, startPoint y: 250, endPoint x: 454, endPoint y: 261, distance: 14.3
click at [454, 261] on div "Creditor * Aspira Labs P.O. Box 24592 State [US_STATE] AK AR AZ CA CO CT DE DC …" at bounding box center [411, 181] width 189 height 225
click at [454, 261] on input "text" at bounding box center [464, 267] width 88 height 30
type input "10087"
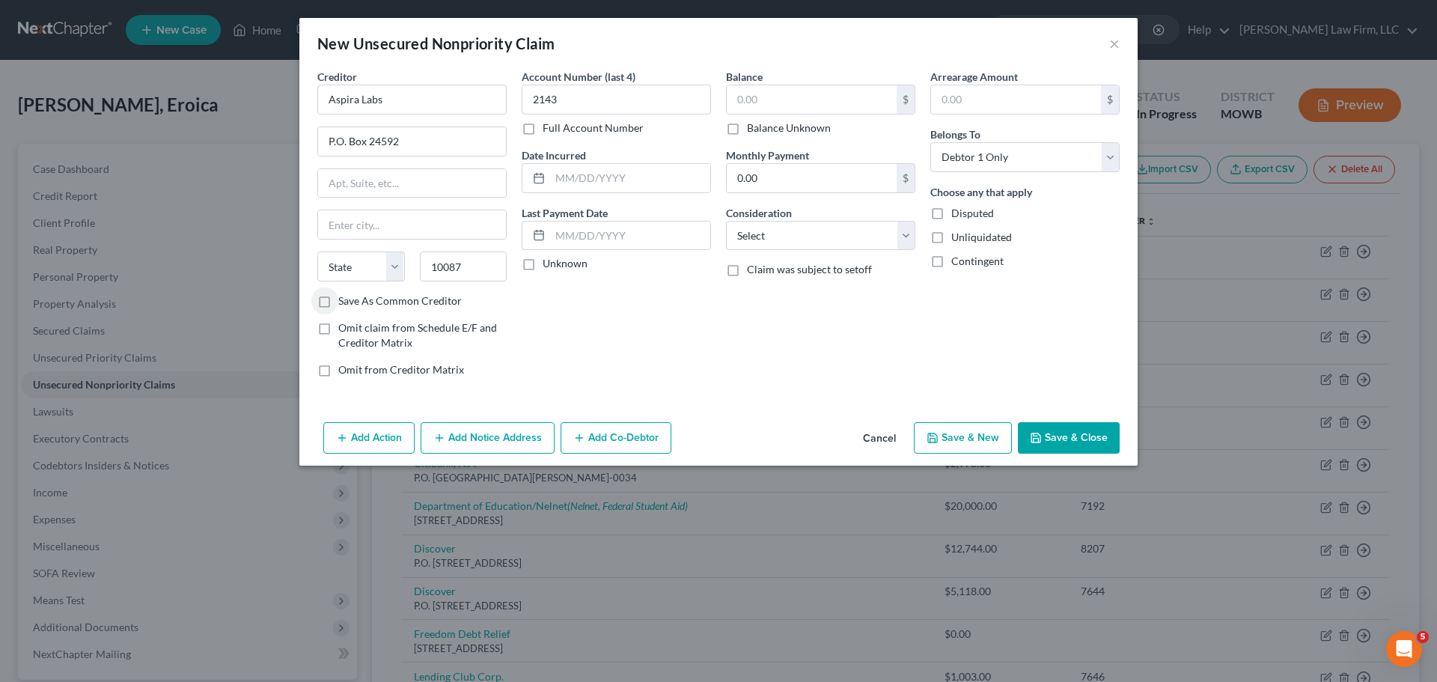
type input "[US_STATE]"
select select "35"
click at [470, 269] on input "10087" at bounding box center [464, 267] width 88 height 30
type input "10087-4592"
click at [806, 101] on input "text" at bounding box center [812, 99] width 170 height 28
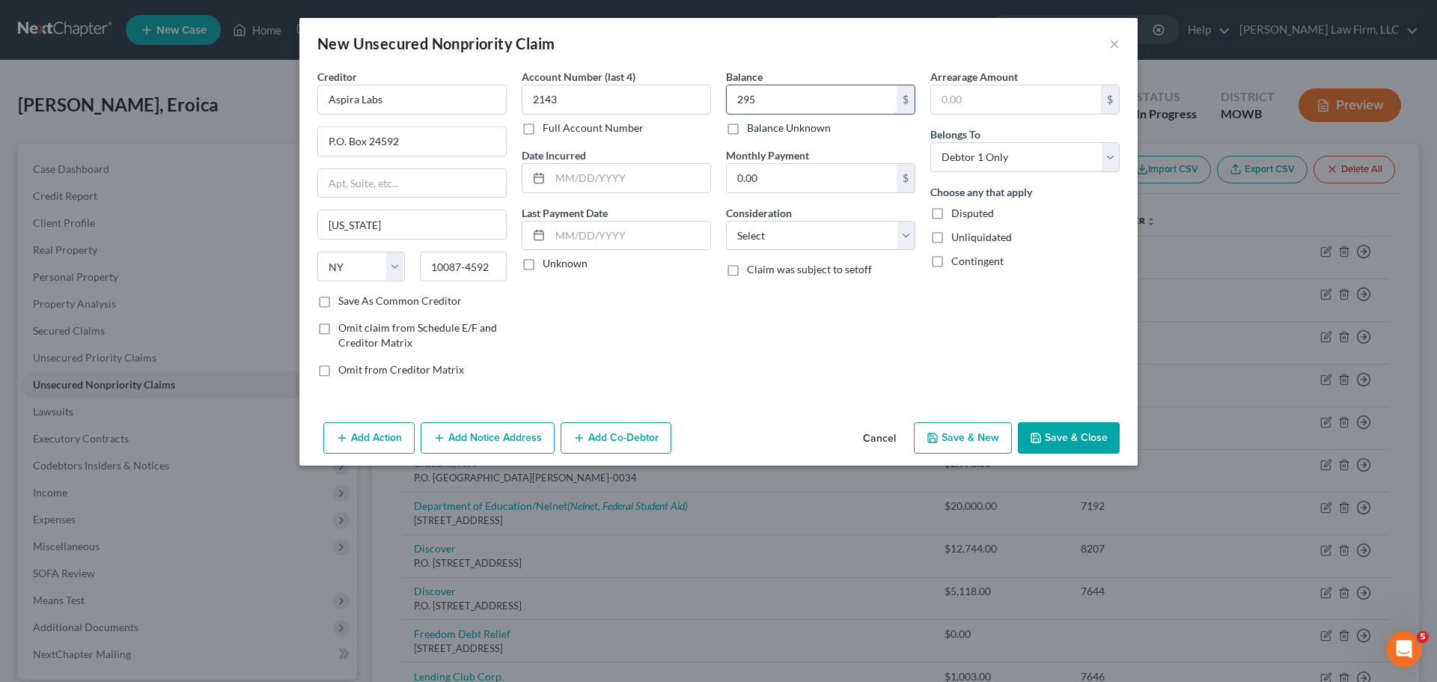
type input "295"
click at [1067, 437] on button "Save & Close" at bounding box center [1069, 437] width 102 height 31
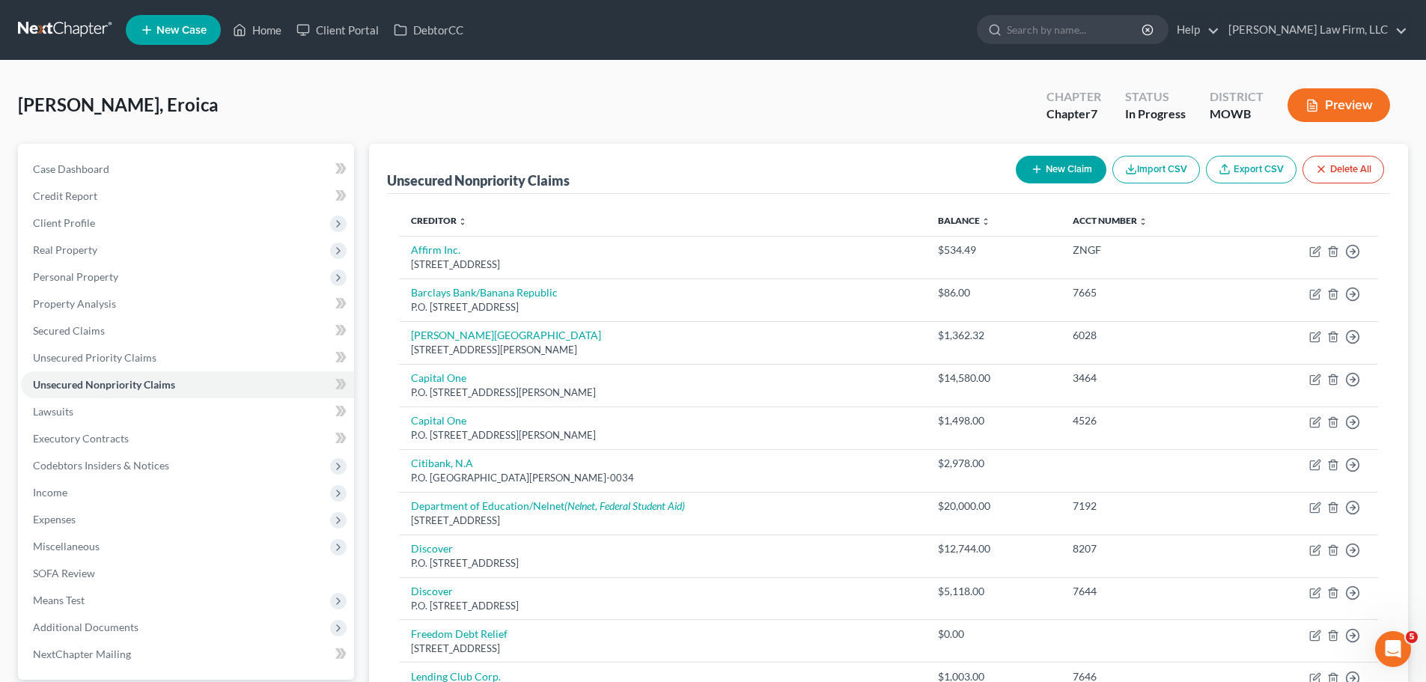
click at [1070, 172] on button "New Claim" at bounding box center [1061, 170] width 91 height 28
select select "0"
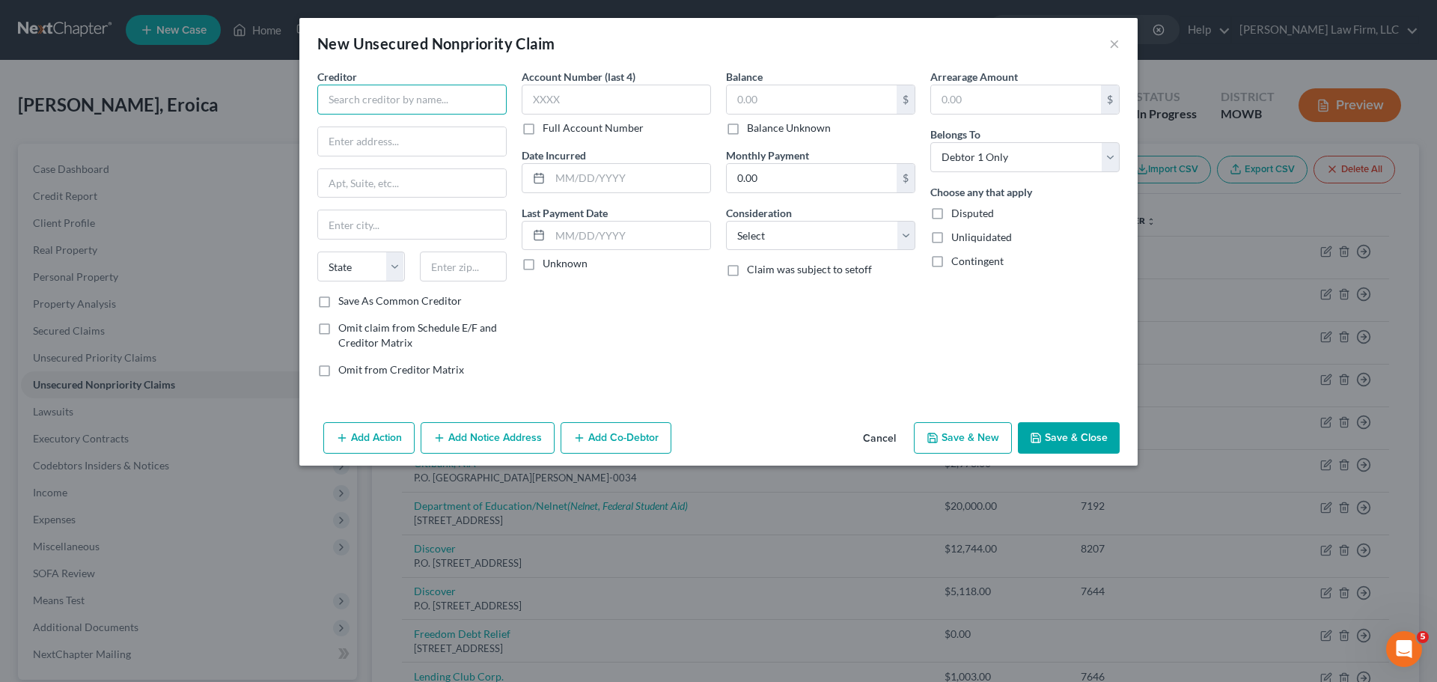
click at [405, 112] on input "text" at bounding box center [411, 100] width 189 height 30
type input "Prism Home Medical Supply"
click at [686, 100] on input "text" at bounding box center [616, 100] width 189 height 30
type input "0LTA"
click at [788, 94] on input "text" at bounding box center [812, 99] width 170 height 28
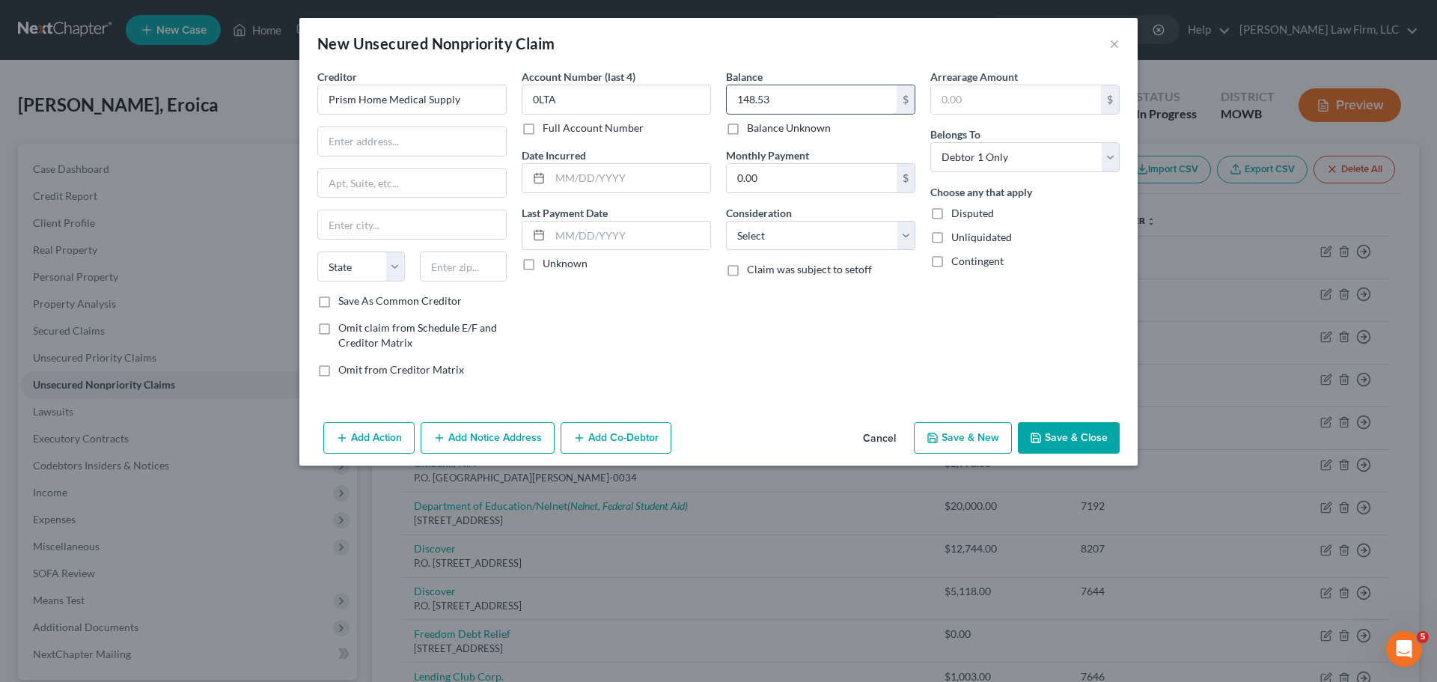
type input "148.53"
click at [452, 266] on input "text" at bounding box center [464, 267] width 88 height 30
type input "28621"
type input "[PERSON_NAME]"
select select "28"
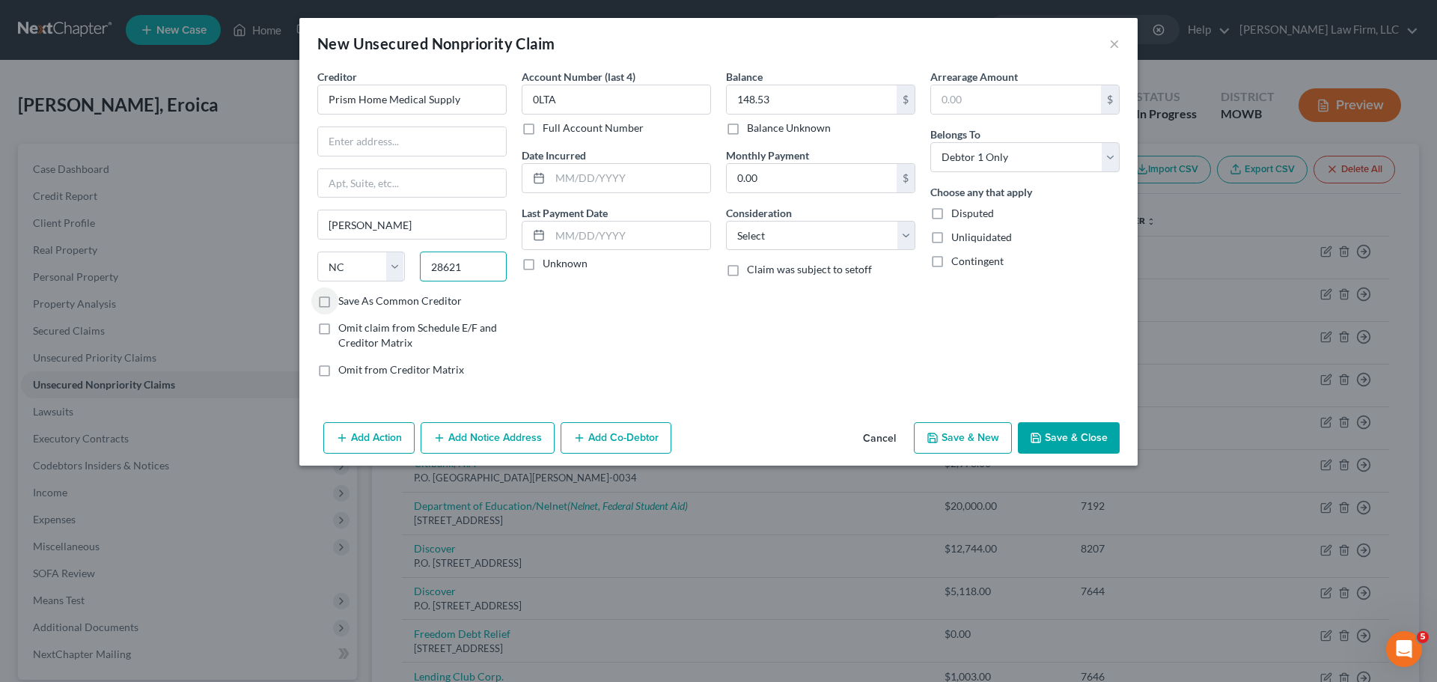
click at [485, 266] on input "28621" at bounding box center [464, 267] width 88 height 30
type input "28621-3485"
click at [384, 143] on input "text" at bounding box center [412, 141] width 188 height 28
type input "[STREET_ADDRESS]"
click at [1079, 442] on button "Save & Close" at bounding box center [1069, 437] width 102 height 31
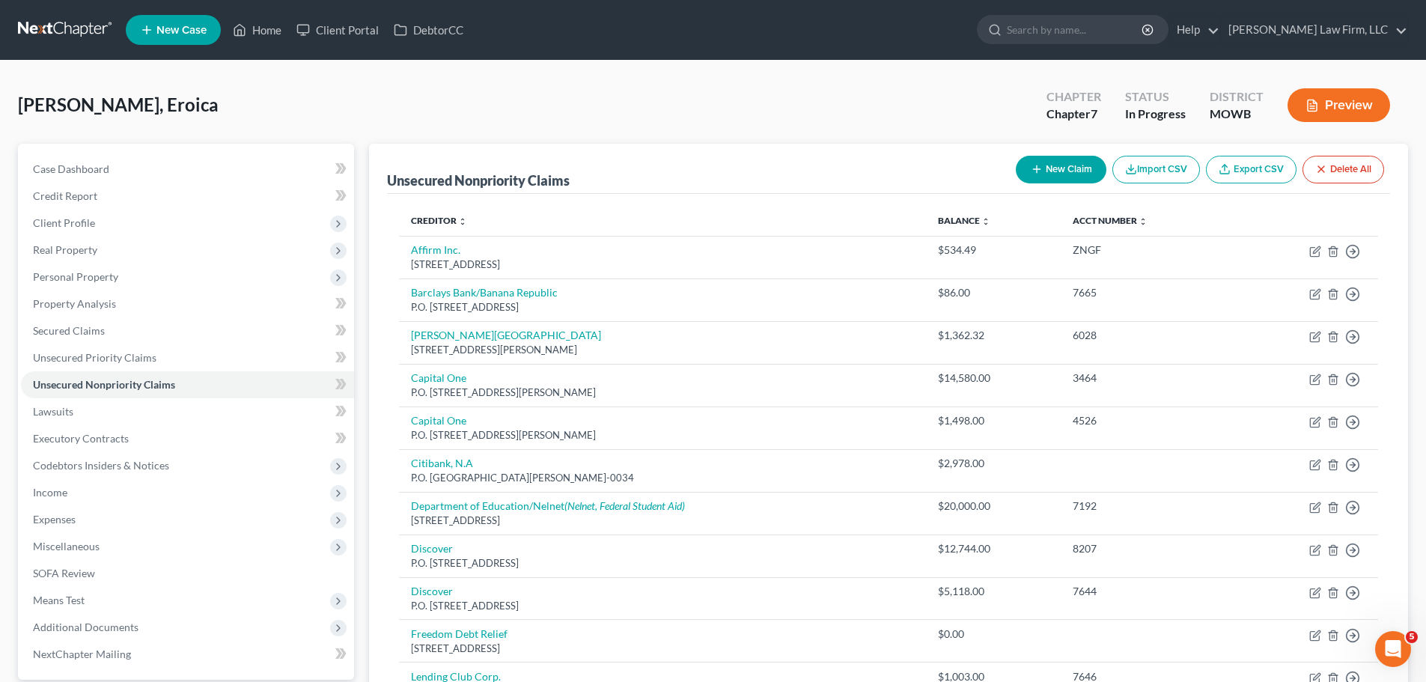
click at [1055, 168] on button "New Claim" at bounding box center [1061, 170] width 91 height 28
select select "0"
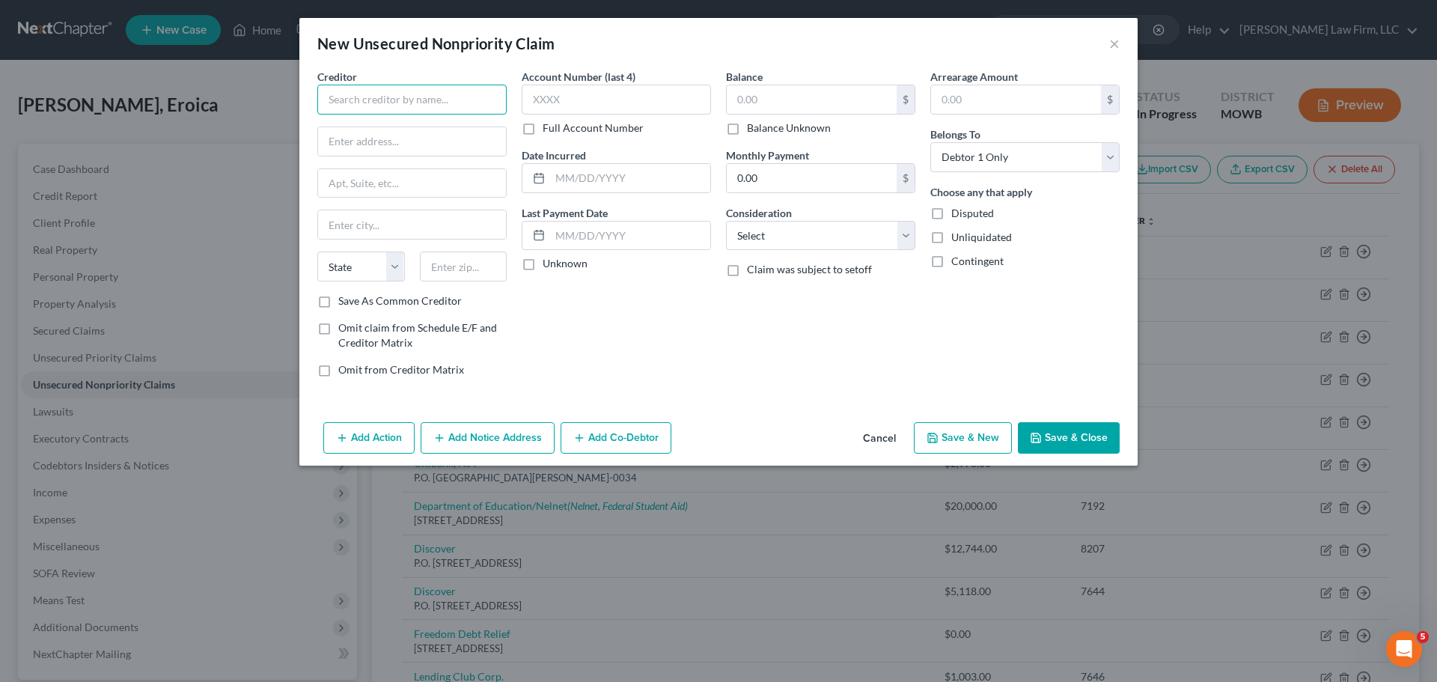
click at [409, 103] on input "text" at bounding box center [411, 100] width 189 height 30
type input "Option Health Care"
click at [615, 103] on input "text" at bounding box center [616, 100] width 189 height 30
type input "7920"
click at [816, 93] on input "text" at bounding box center [812, 99] width 170 height 28
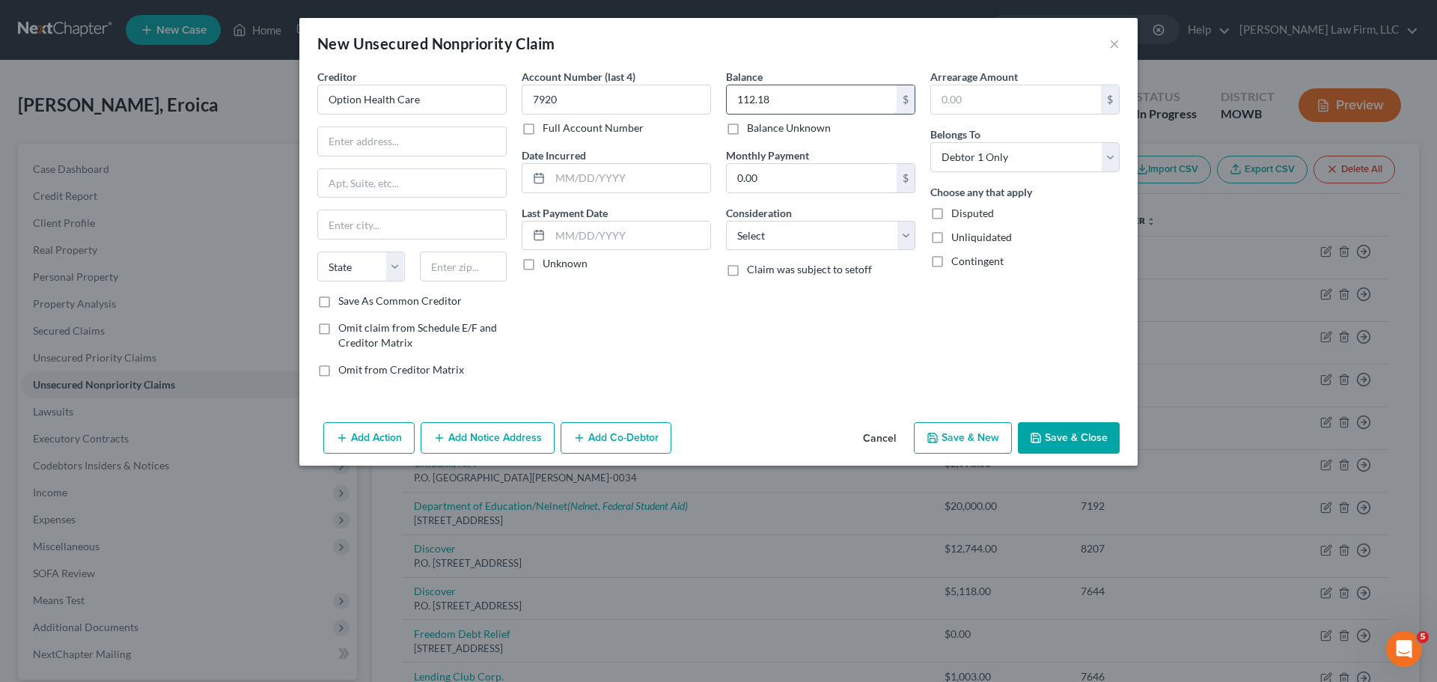
type input "112.18"
click at [460, 269] on input "text" at bounding box center [464, 267] width 88 height 30
type input "60674"
type input "[GEOGRAPHIC_DATA]"
select select "14"
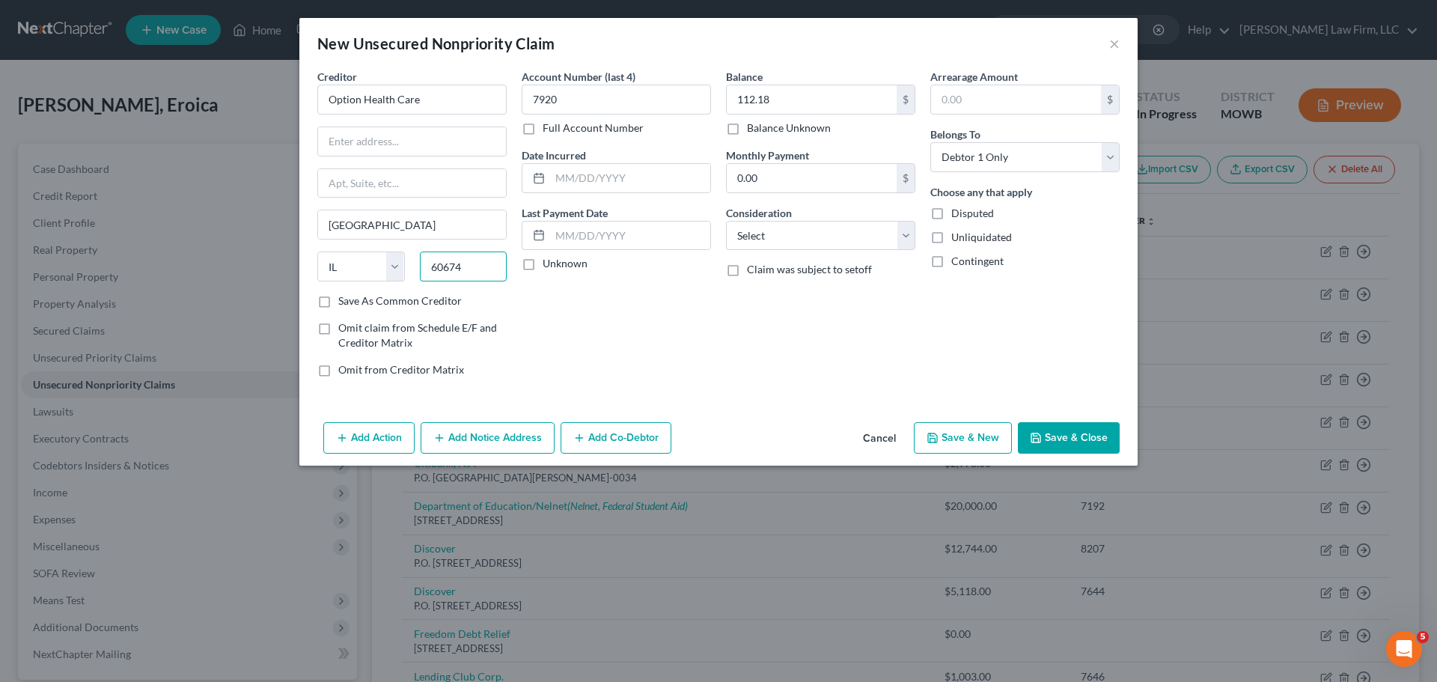
click at [492, 263] on input "60674" at bounding box center [464, 267] width 88 height 30
type input "60674-2765"
click at [1064, 440] on button "Save & Close" at bounding box center [1069, 437] width 102 height 31
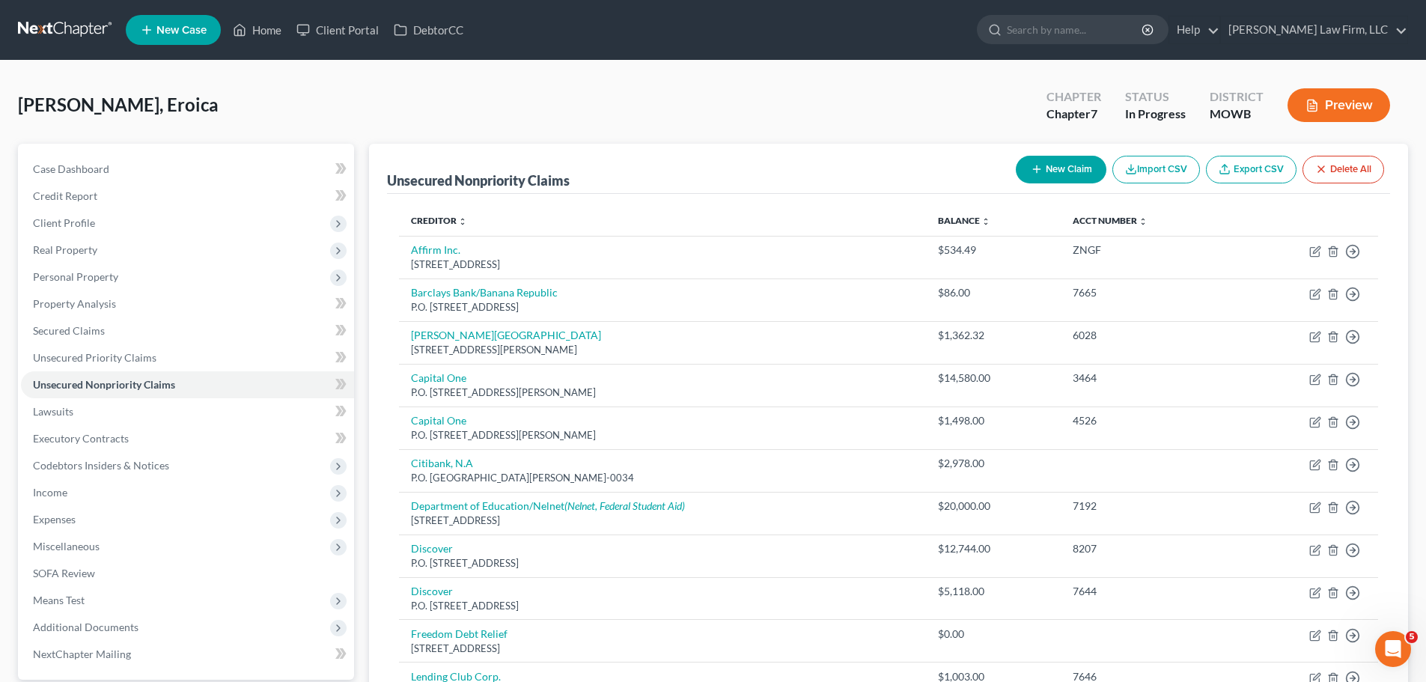
click at [1051, 170] on button "New Claim" at bounding box center [1061, 170] width 91 height 28
select select "0"
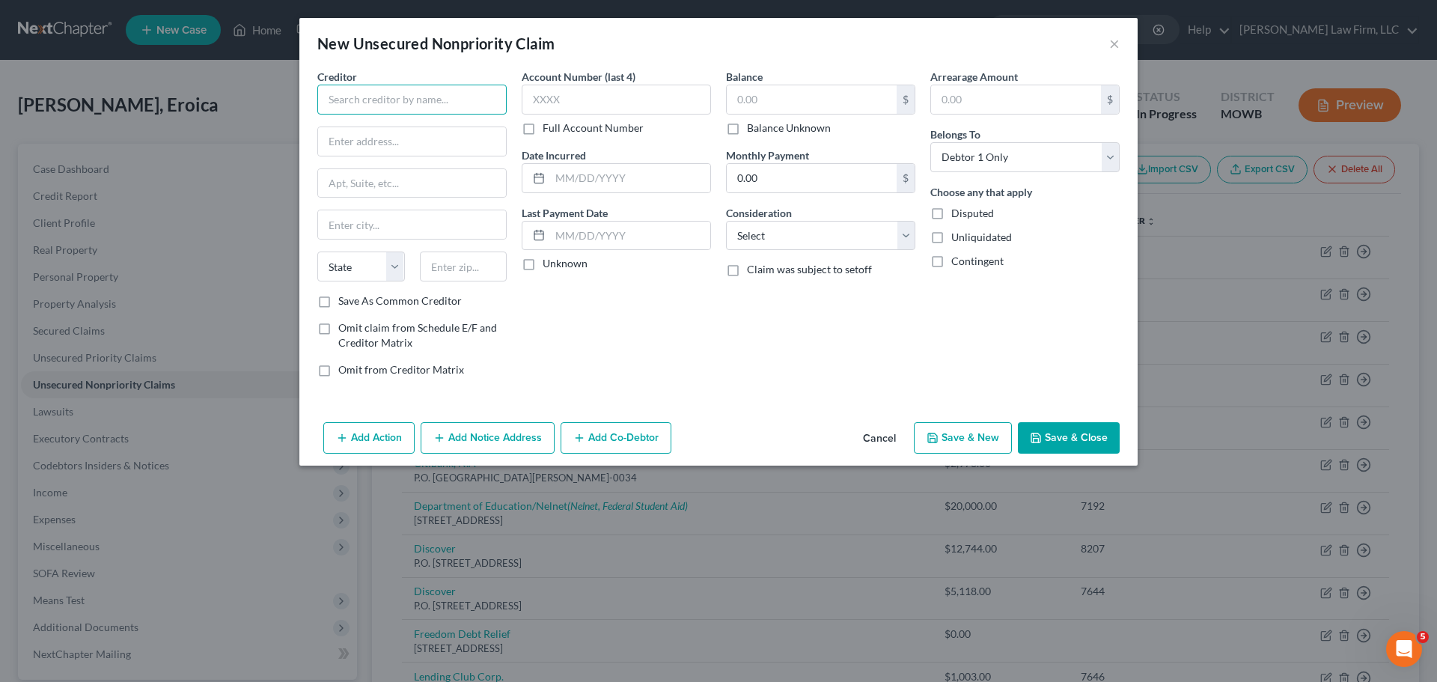
click at [411, 99] on input "text" at bounding box center [411, 100] width 189 height 30
paste input "SSM Health"
type input "SSM Health"
click at [659, 105] on input "text" at bounding box center [616, 100] width 189 height 30
type input "0756"
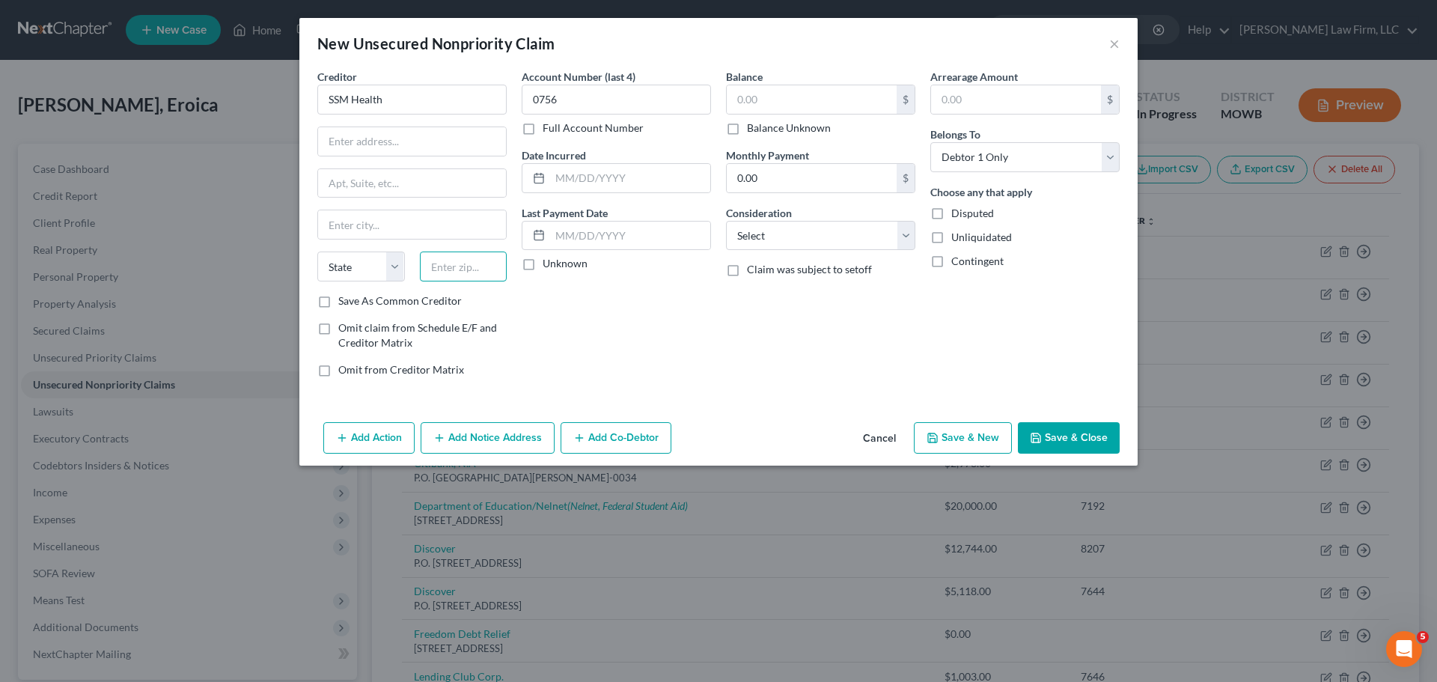
click at [475, 272] on input "text" at bounding box center [464, 267] width 88 height 30
drag, startPoint x: 436, startPoint y: 99, endPoint x: 101, endPoint y: 102, distance: 335.4
click at [95, 104] on div "New Unsecured Nonpriority Claim × Creditor * SSM Health State [US_STATE] AK AR …" at bounding box center [718, 341] width 1437 height 682
click at [487, 260] on input "text" at bounding box center [464, 267] width 88 height 30
paste input "63131"
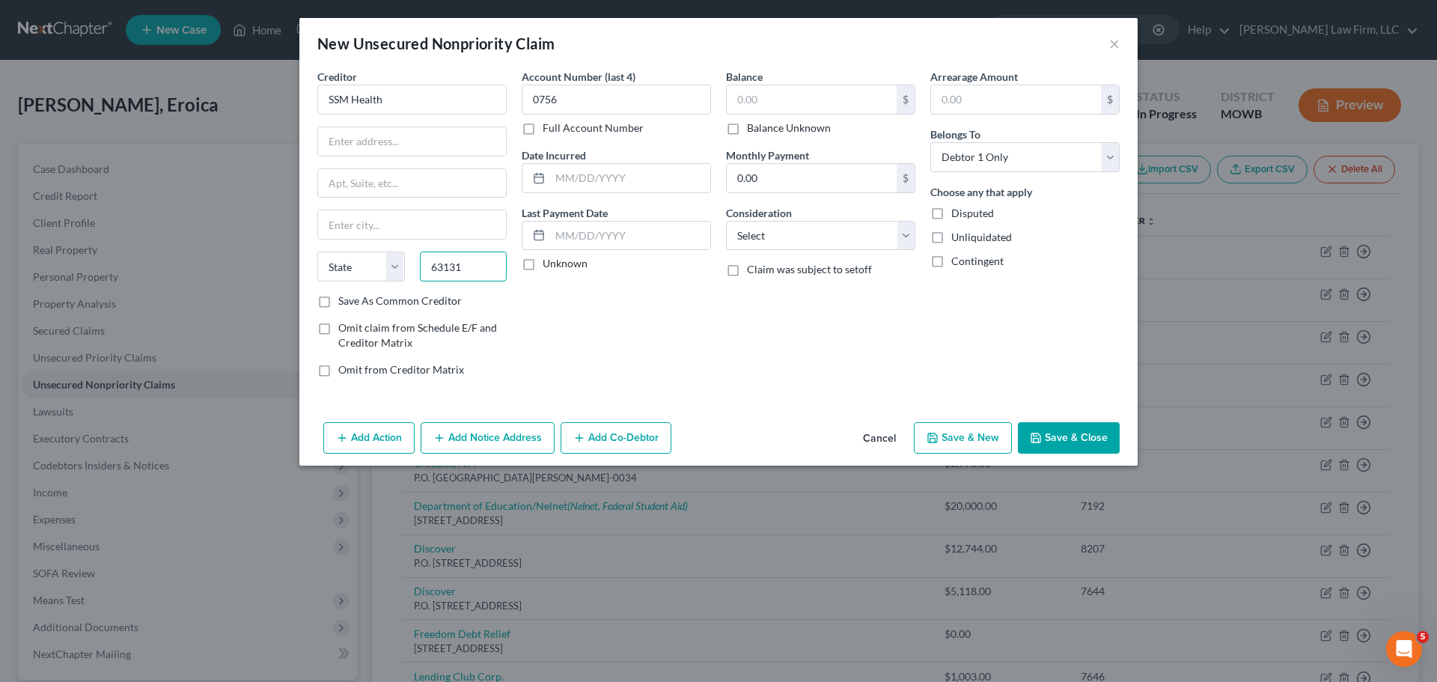
type input "63131"
type input "Saint Louis"
select select "26"
click at [398, 134] on input "text" at bounding box center [412, 141] width 188 height 28
paste input "[STREET_ADDRESS]"
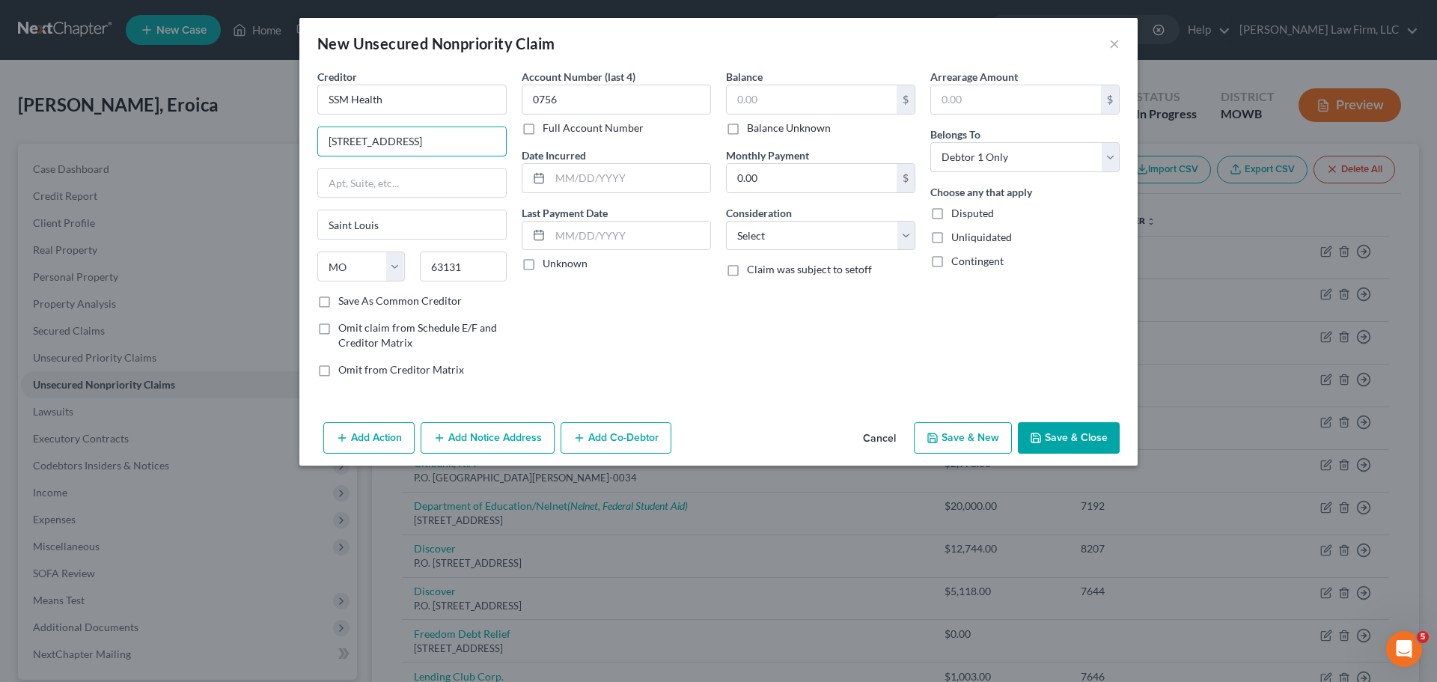
type input "[STREET_ADDRESS]"
click at [480, 434] on button "Add Notice Address" at bounding box center [488, 437] width 134 height 31
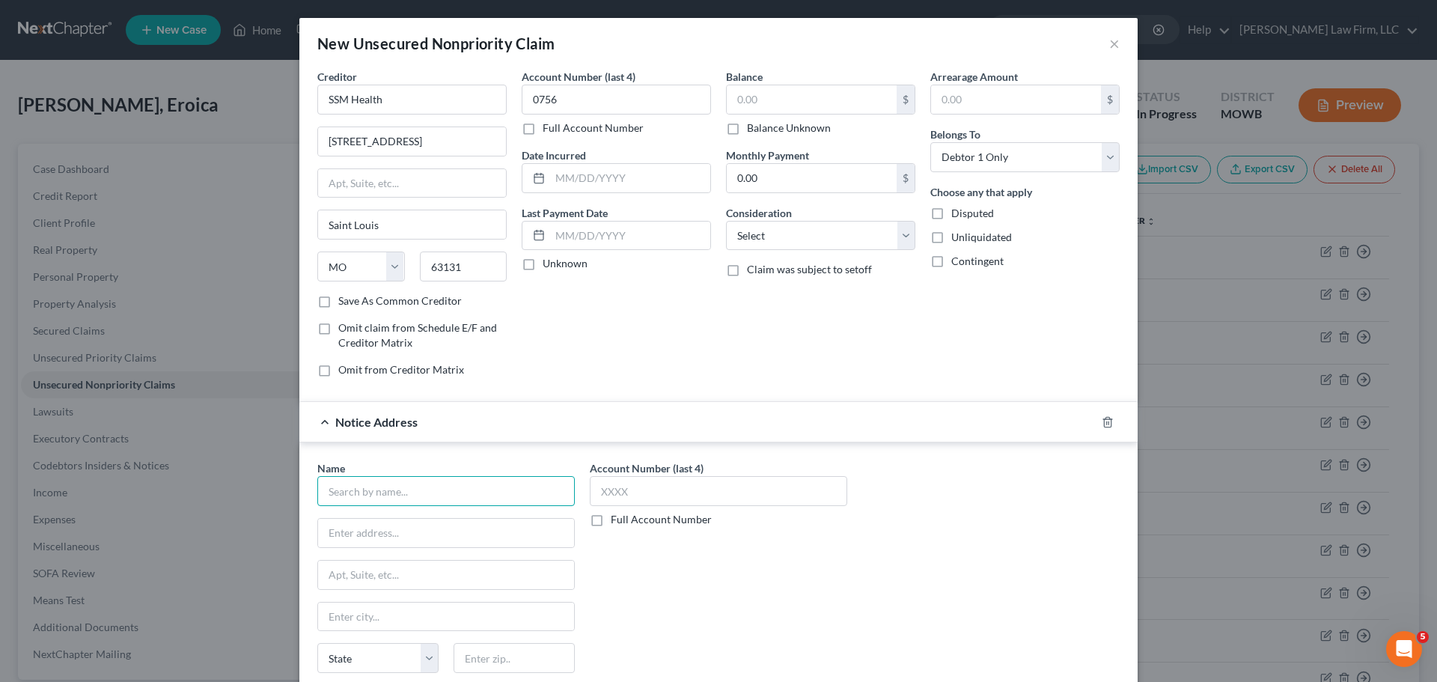
click at [386, 498] on input "text" at bounding box center [446, 491] width 258 height 30
type input "Credit Collection Services"
type input "P.O. Box 447"
click at [508, 652] on input "text" at bounding box center [514, 658] width 121 height 30
type input "02062"
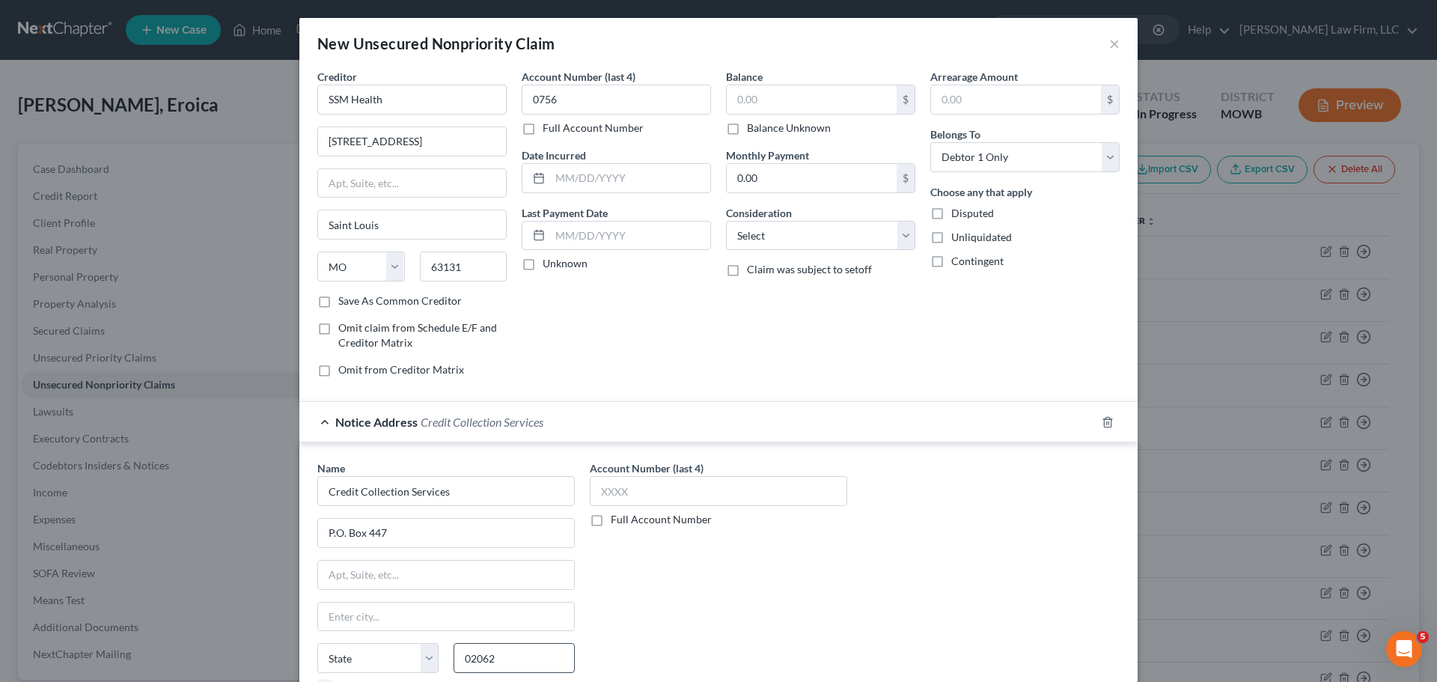
type input "[PERSON_NAME]"
select select "22"
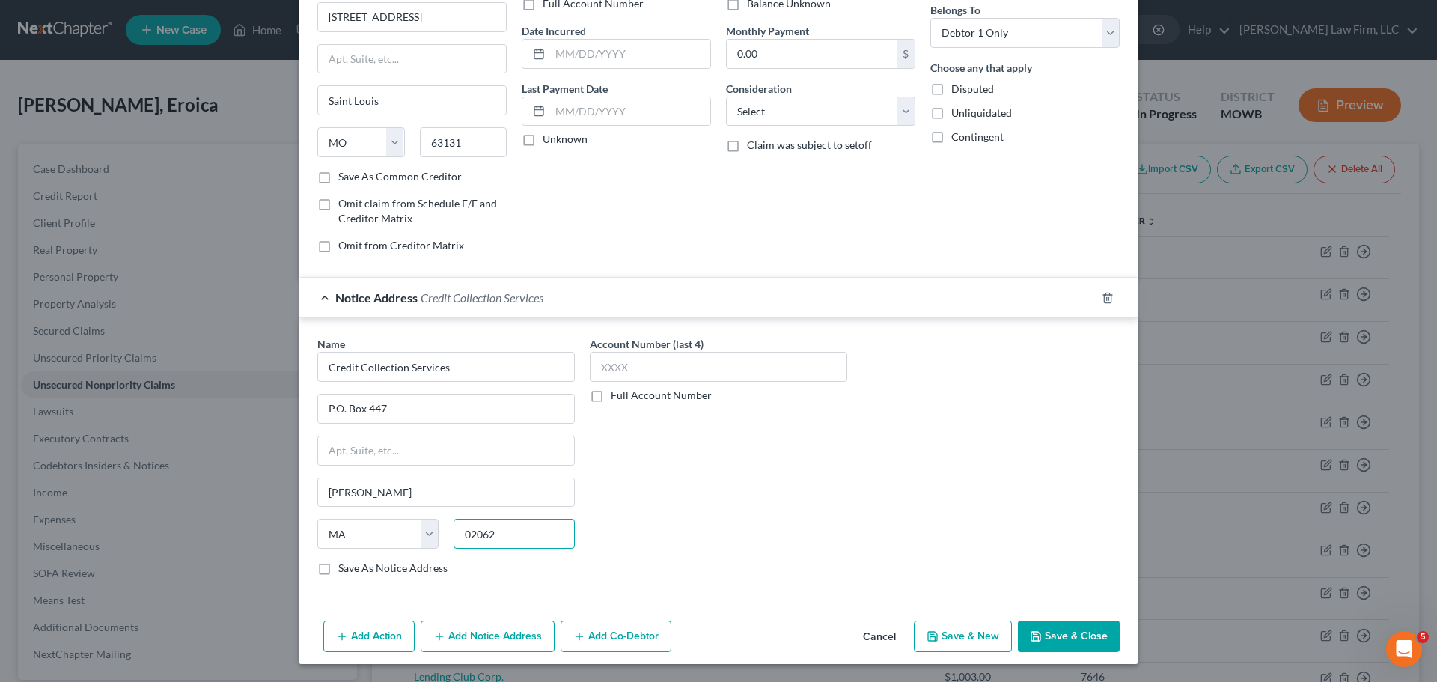
click at [536, 525] on input "02062" at bounding box center [514, 534] width 121 height 30
type input "02062-0447"
click at [639, 362] on input "text" at bounding box center [719, 367] width 258 height 30
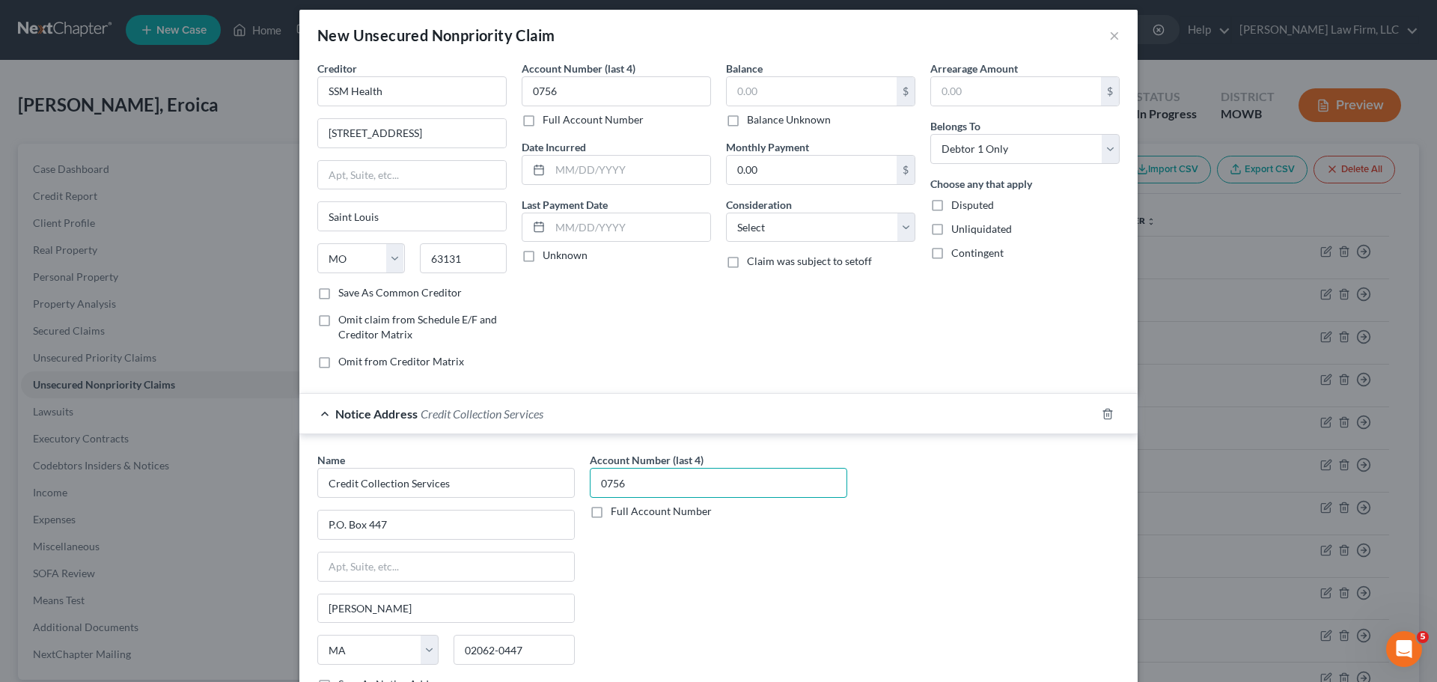
scroll to position [0, 0]
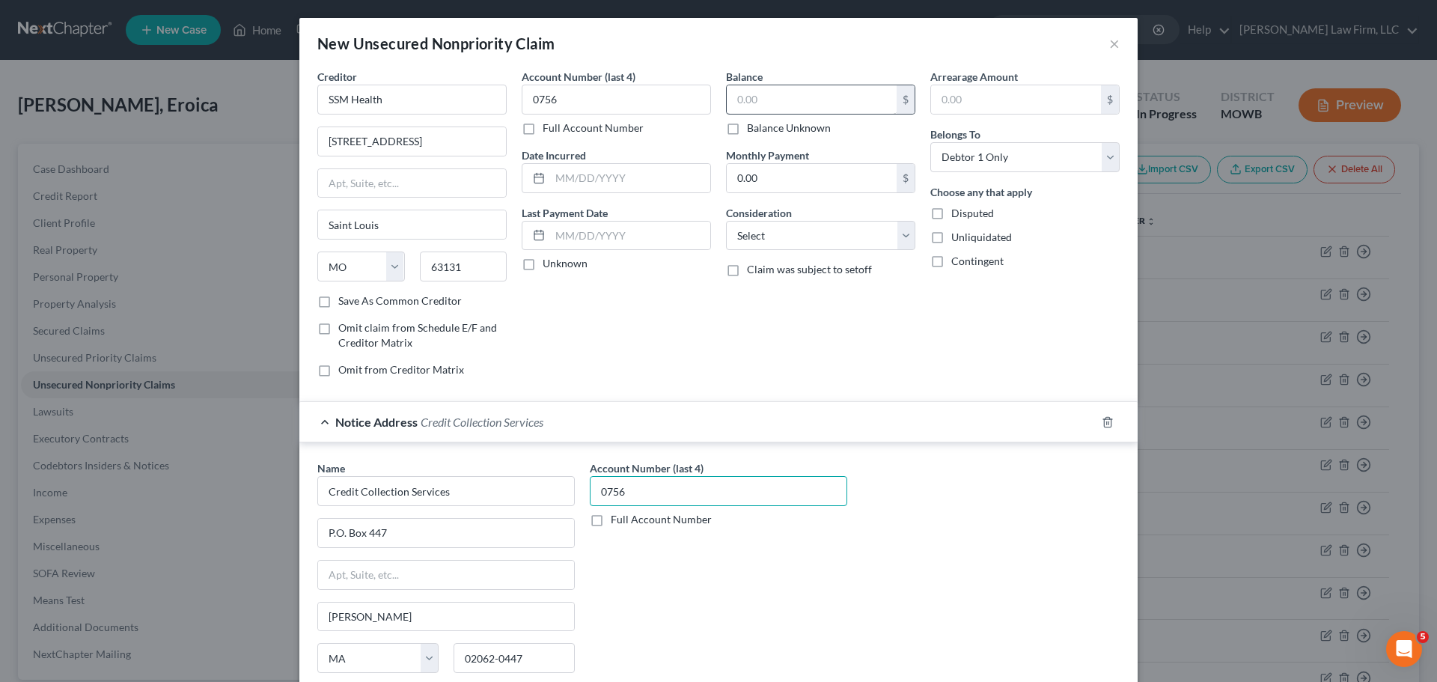
type input "0756"
click at [749, 94] on input "text" at bounding box center [812, 99] width 170 height 28
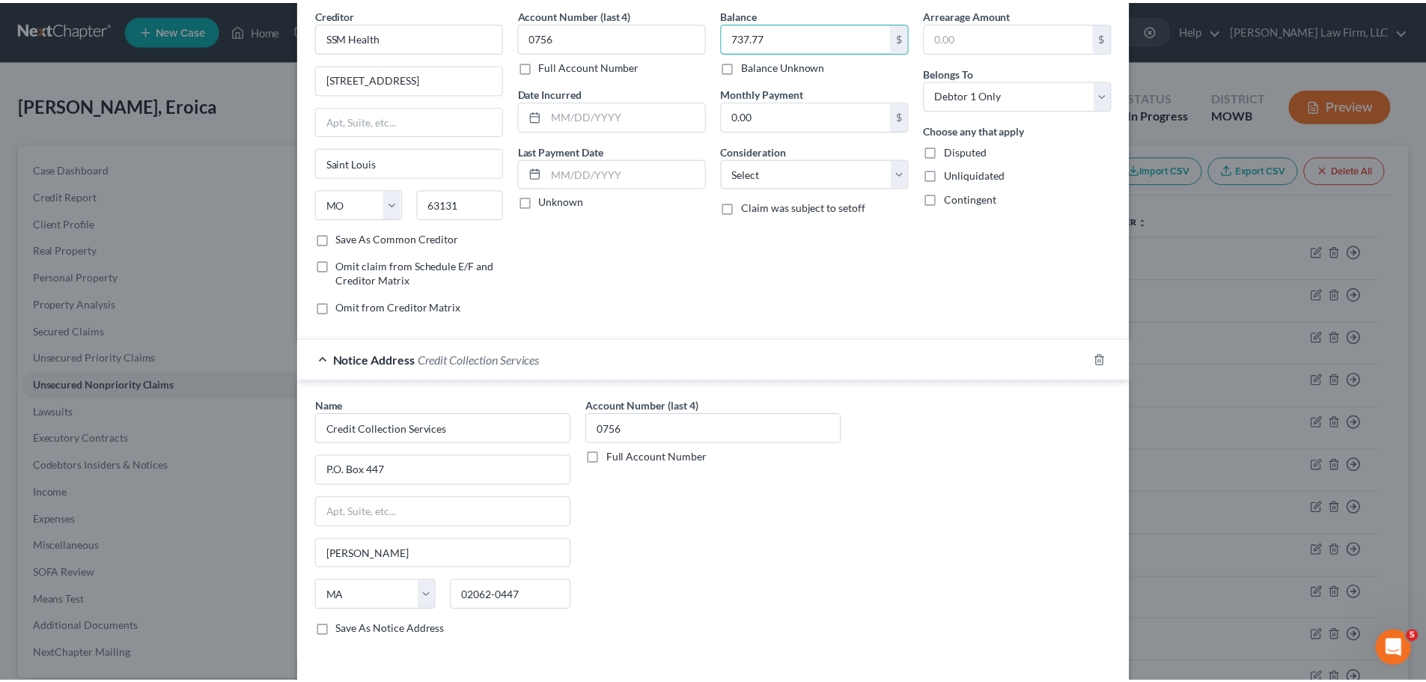
scroll to position [124, 0]
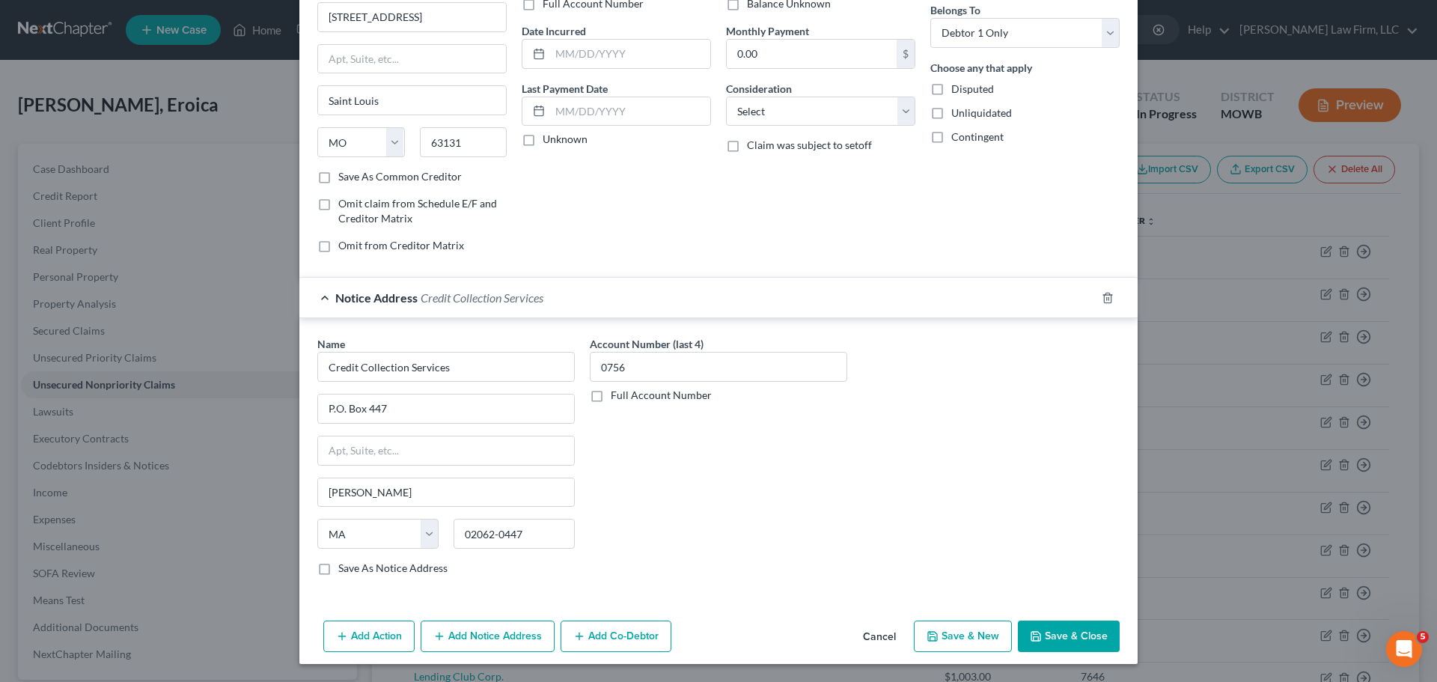
type input "737.77"
click at [1041, 629] on button "Save & Close" at bounding box center [1069, 636] width 102 height 31
